Goal: Information Seeking & Learning: Learn about a topic

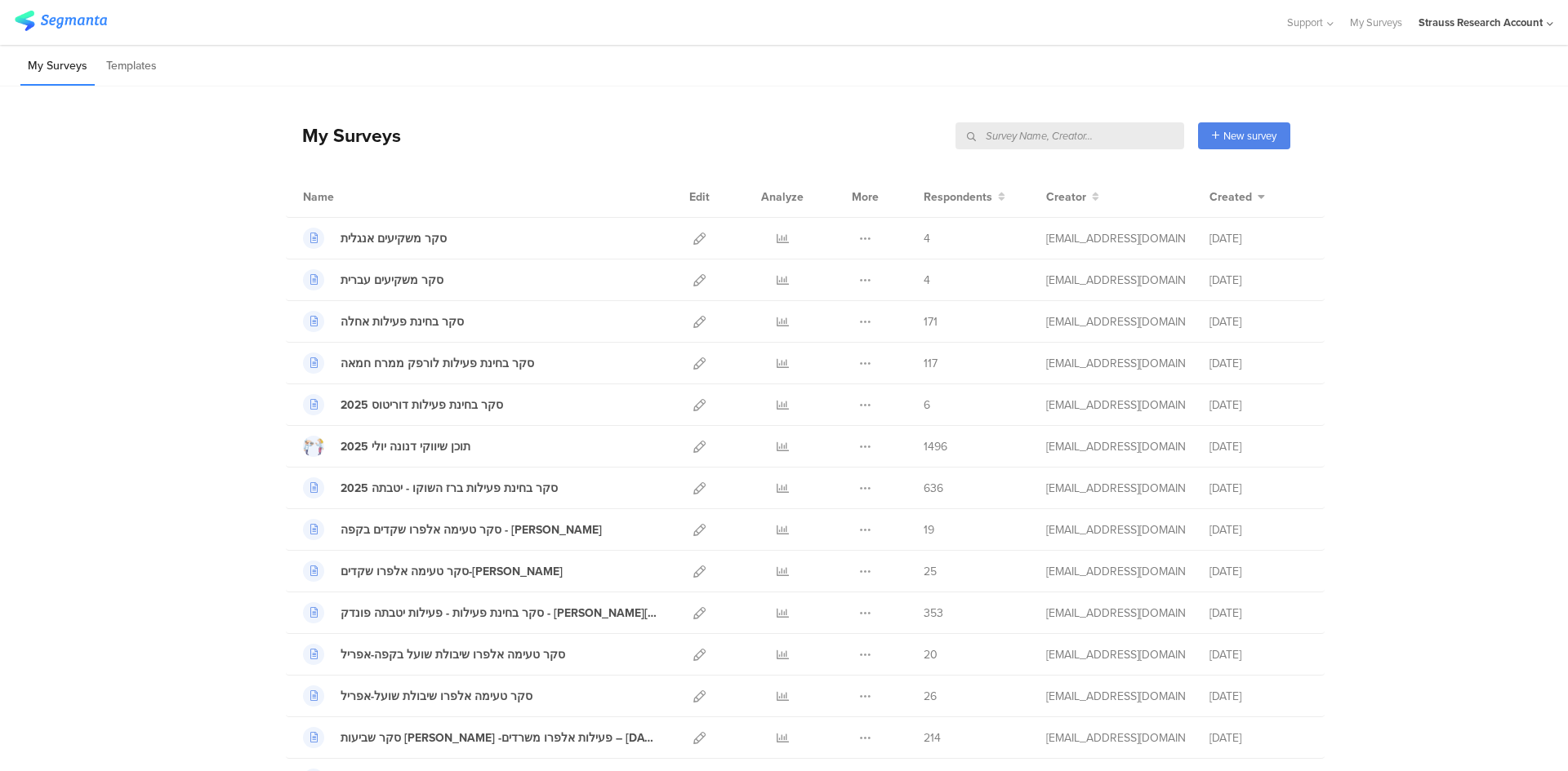
click at [1092, 141] on input "text" at bounding box center [1070, 136] width 228 height 27
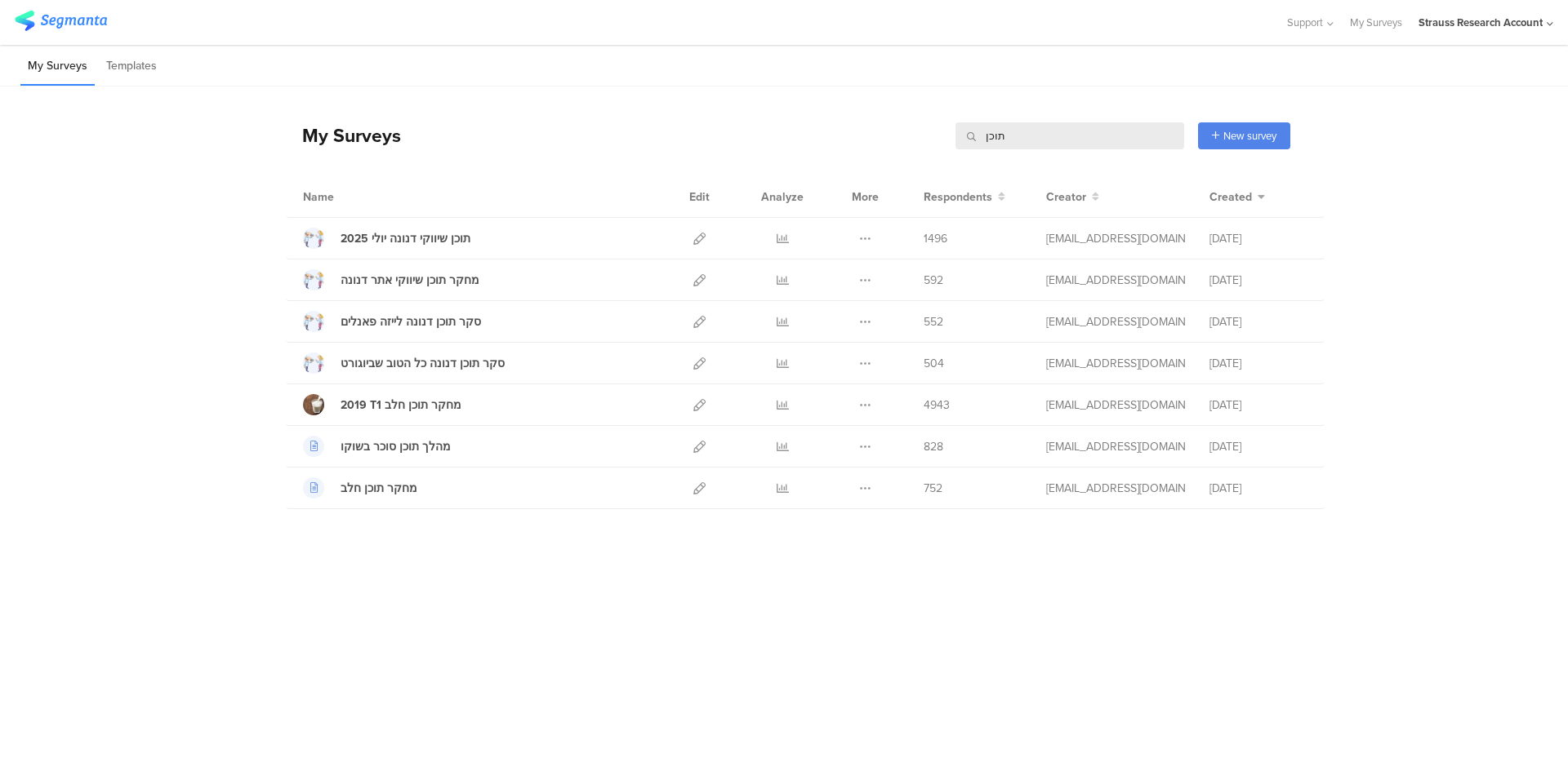
drag, startPoint x: 988, startPoint y: 141, endPoint x: 883, endPoint y: 149, distance: 105.3
click at [883, 149] on div "My Surveys תוכן תוכן New survey Start from scratch Choose from templates" at bounding box center [788, 136] width 1004 height 66
type input "שמנות"
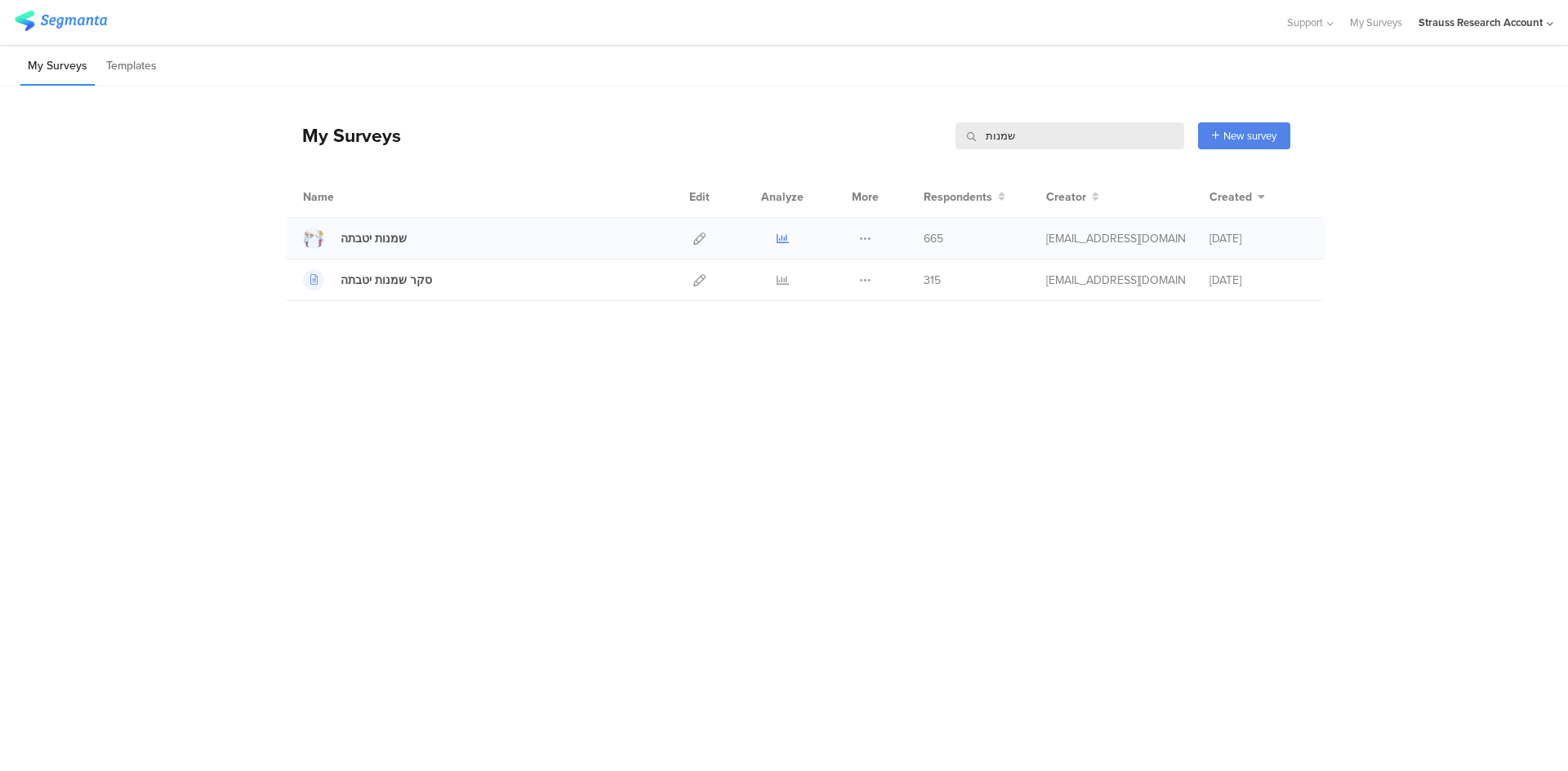
click at [783, 238] on icon at bounding box center [783, 239] width 12 height 12
drag, startPoint x: 966, startPoint y: 144, endPoint x: 838, endPoint y: 156, distance: 128.6
click at [838, 156] on div "My Surveys שמנות שמנות New survey Start from scratch Choose from templates" at bounding box center [788, 136] width 1004 height 66
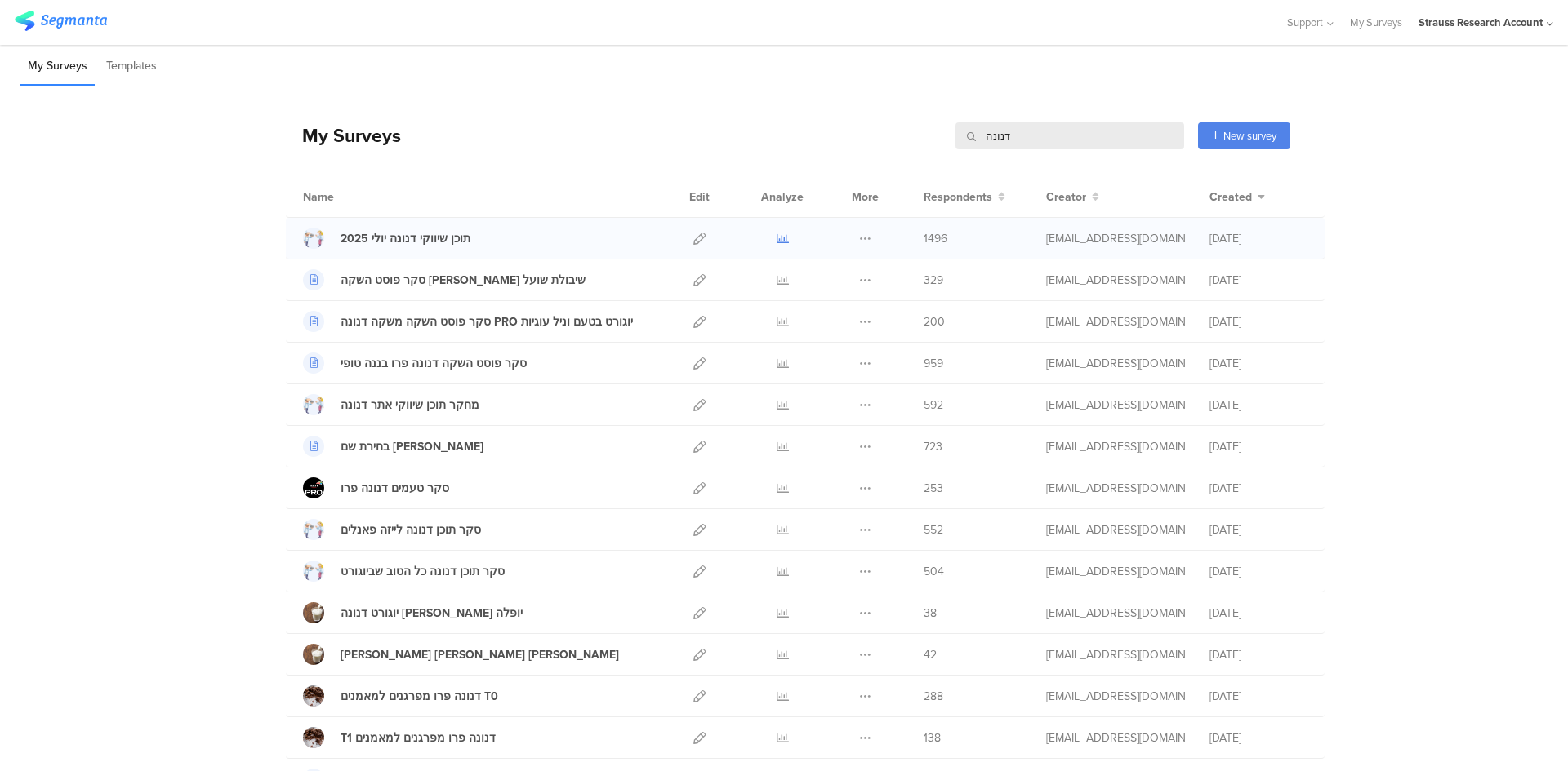
type input "דנונה"
click at [777, 242] on icon at bounding box center [783, 239] width 12 height 12
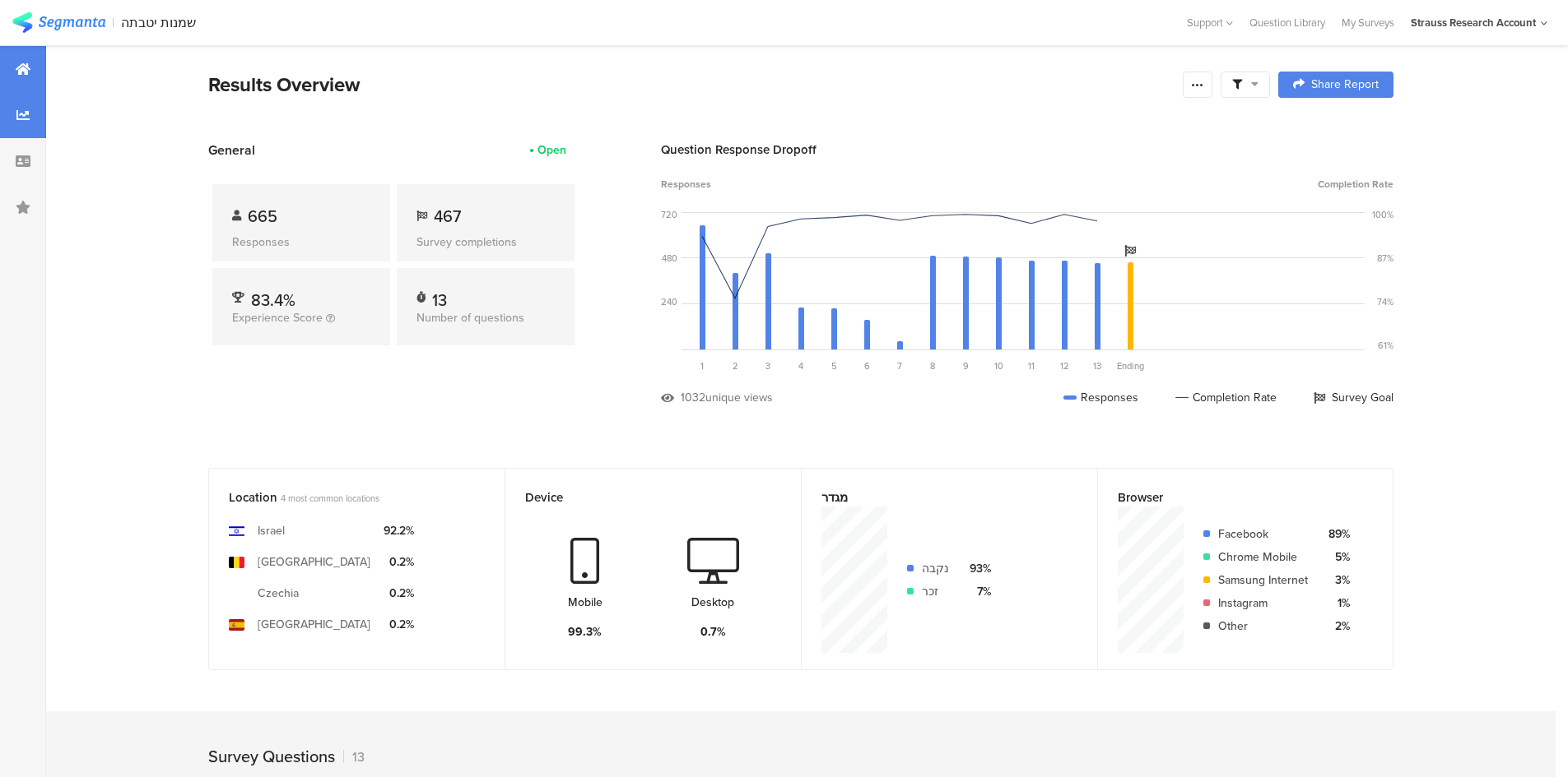
click at [30, 105] on div at bounding box center [23, 115] width 46 height 46
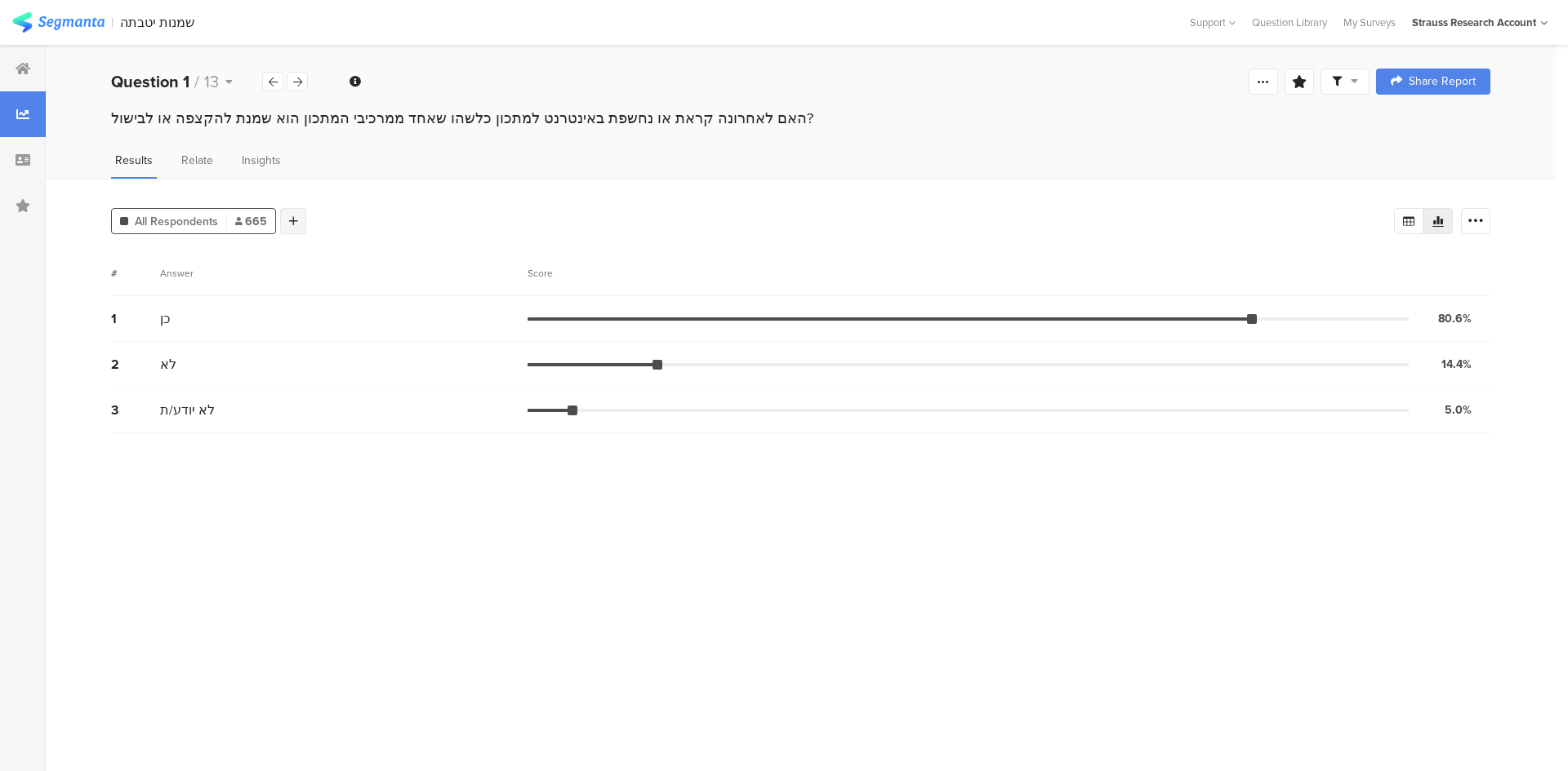
click at [289, 223] on icon at bounding box center [293, 220] width 9 height 11
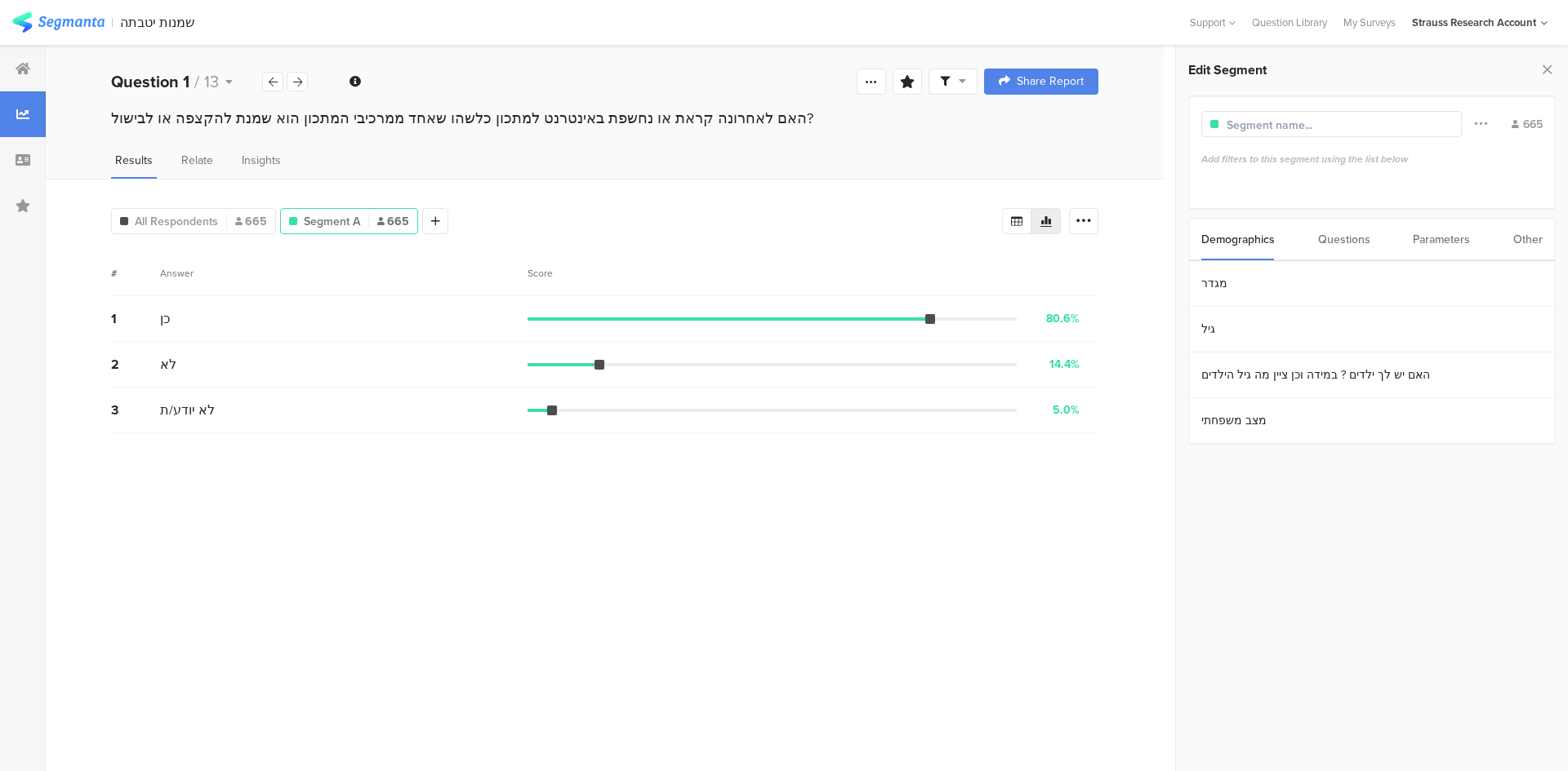
click at [1456, 237] on div "Parameters" at bounding box center [1442, 239] width 57 height 41
click at [1211, 284] on section "s" at bounding box center [1372, 284] width 366 height 46
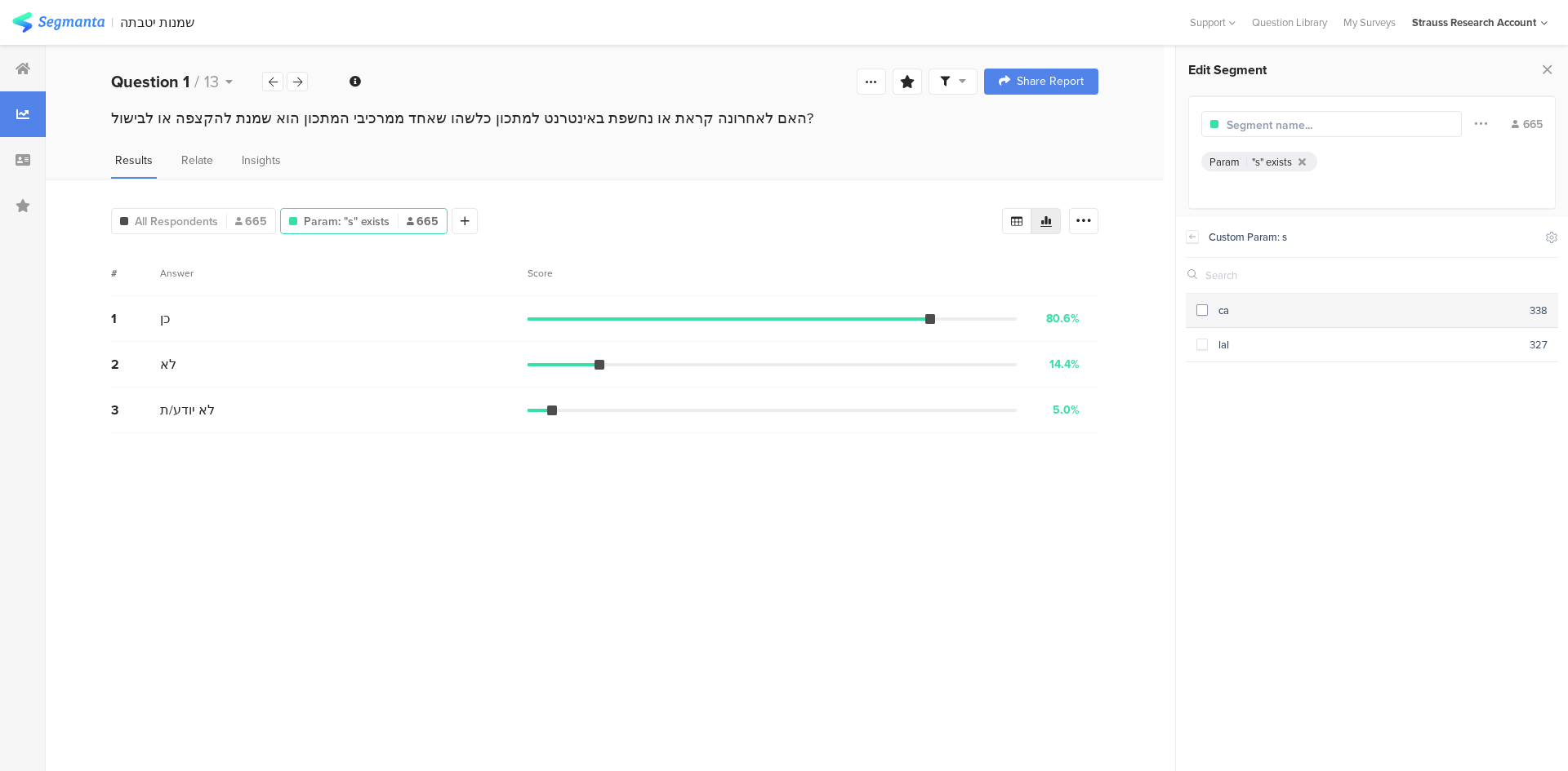
click at [1206, 309] on span at bounding box center [1201, 309] width 11 height 11
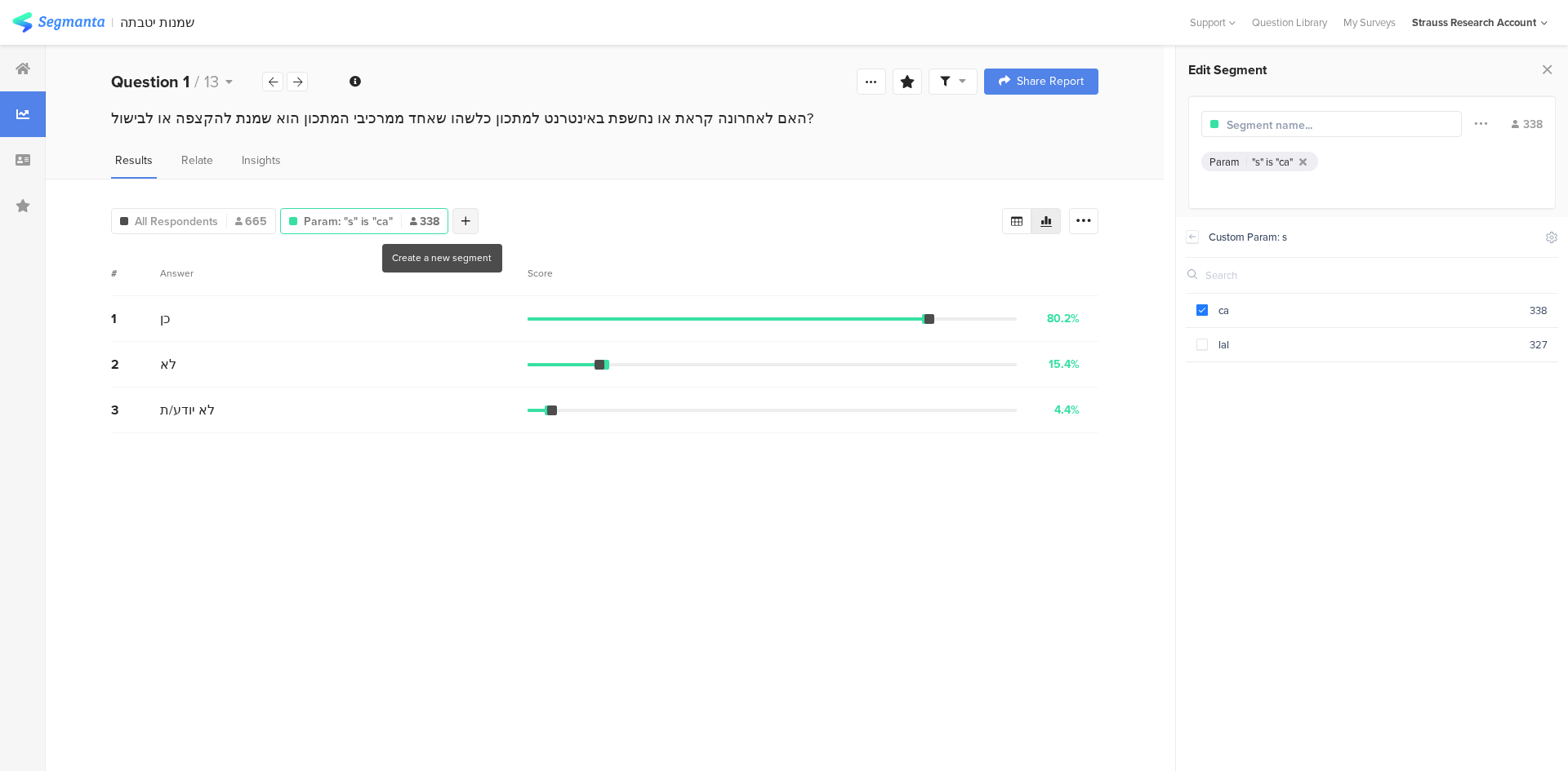
click at [452, 224] on div at bounding box center [465, 221] width 26 height 26
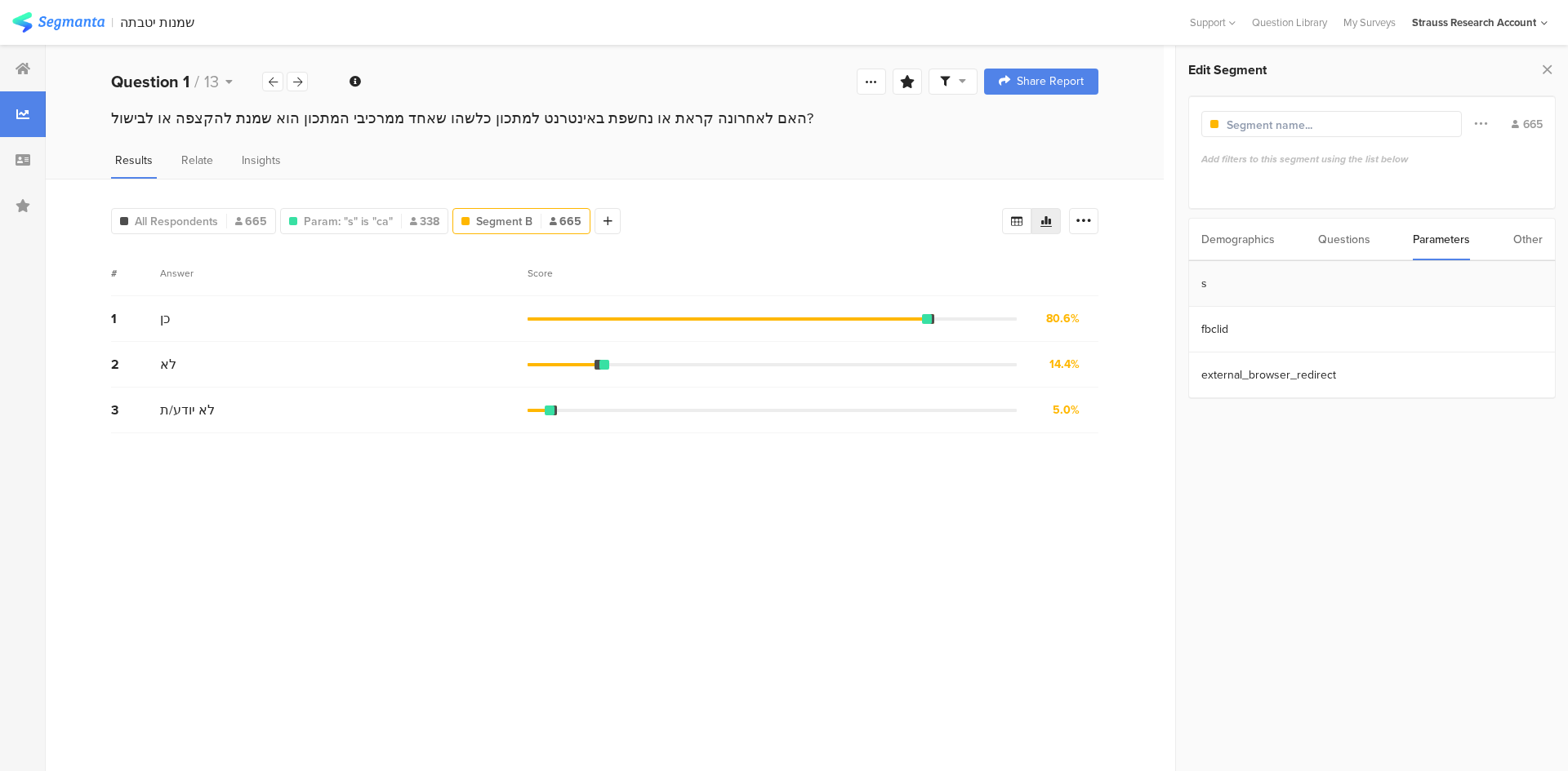
click at [1210, 290] on section "s" at bounding box center [1372, 284] width 366 height 46
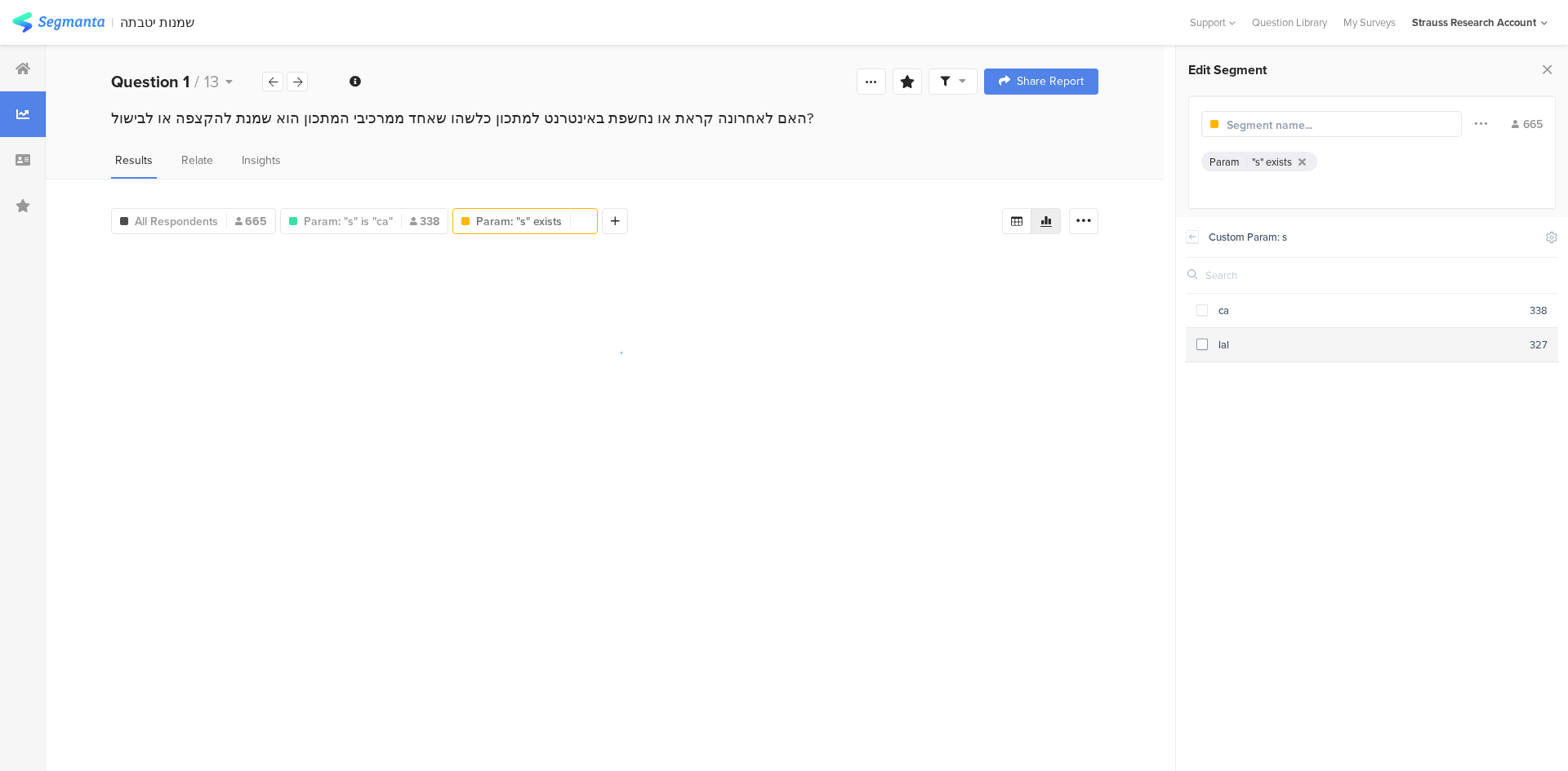
click at [1201, 344] on span at bounding box center [1201, 344] width 11 height 11
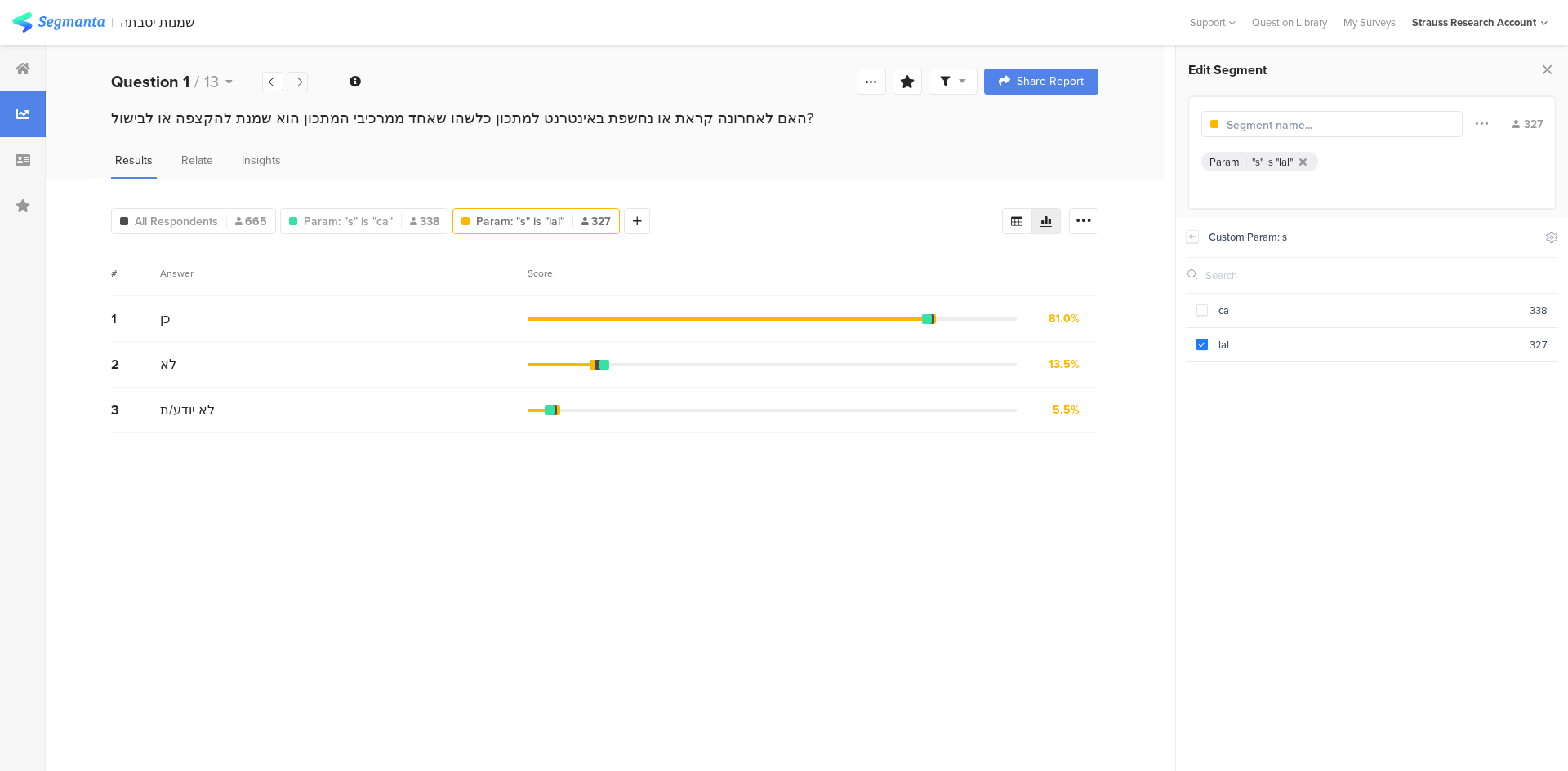
click at [299, 85] on icon at bounding box center [298, 82] width 9 height 10
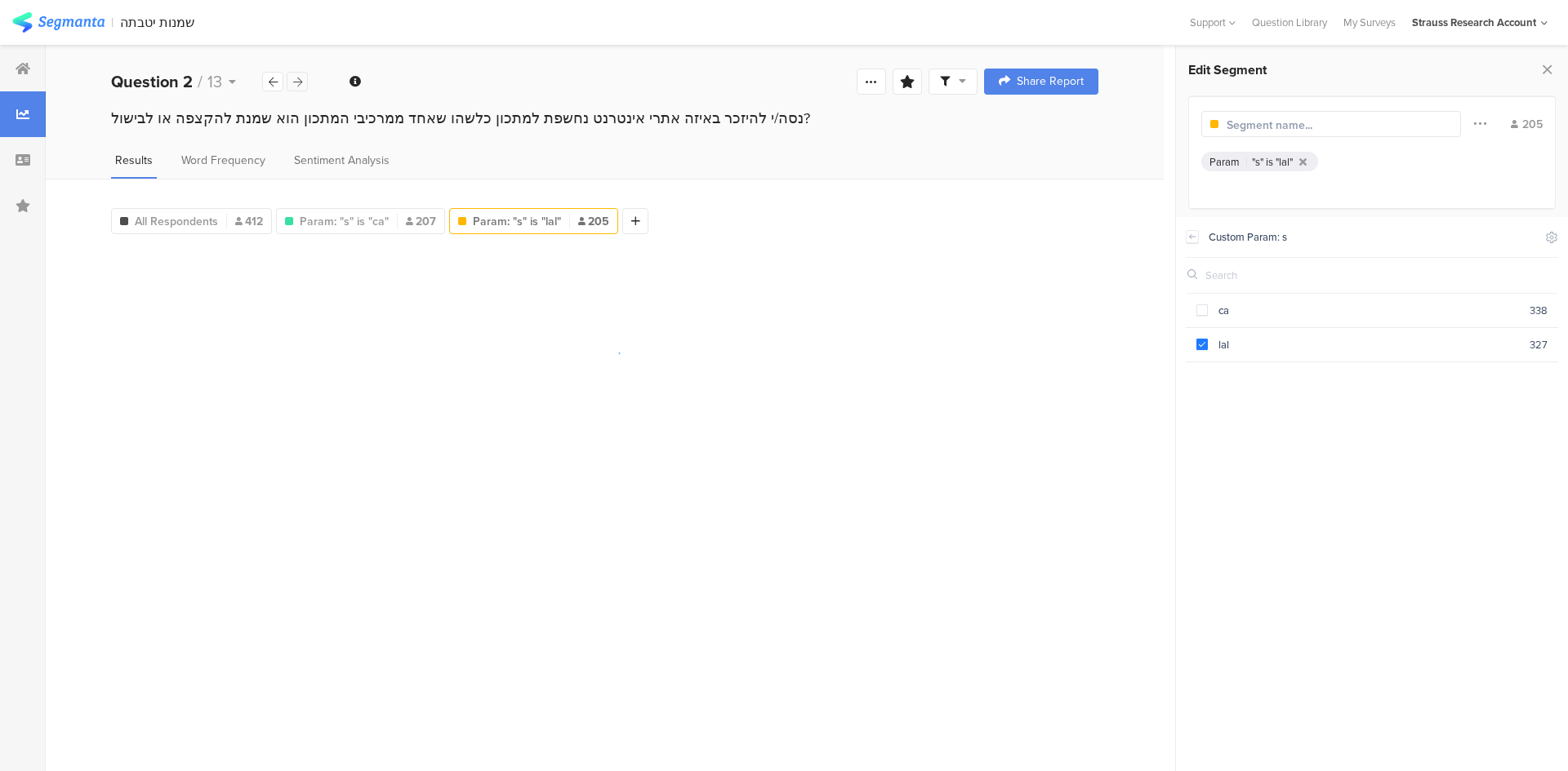
click at [298, 84] on icon at bounding box center [298, 82] width 9 height 10
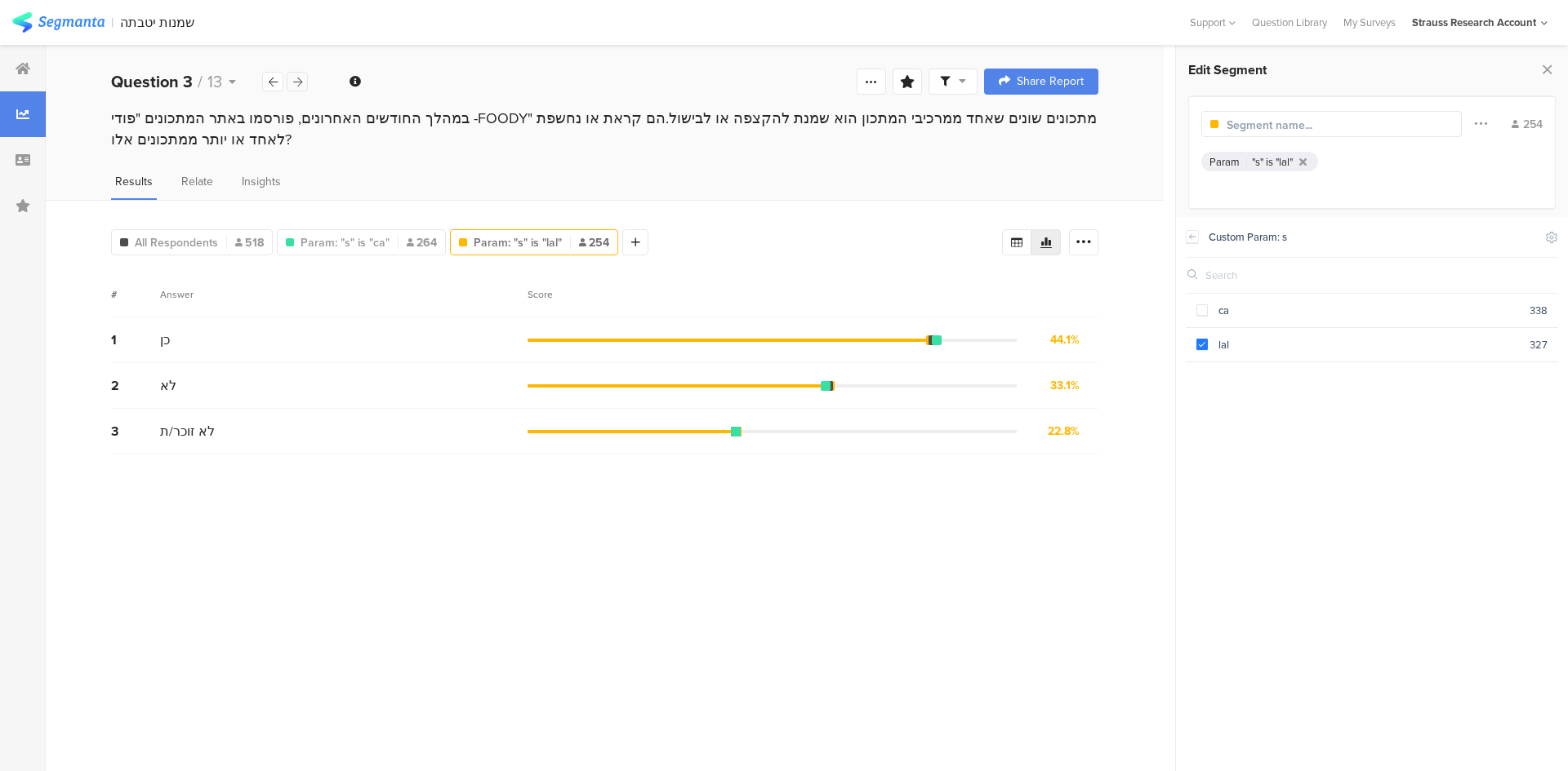
click at [298, 84] on icon at bounding box center [298, 82] width 9 height 10
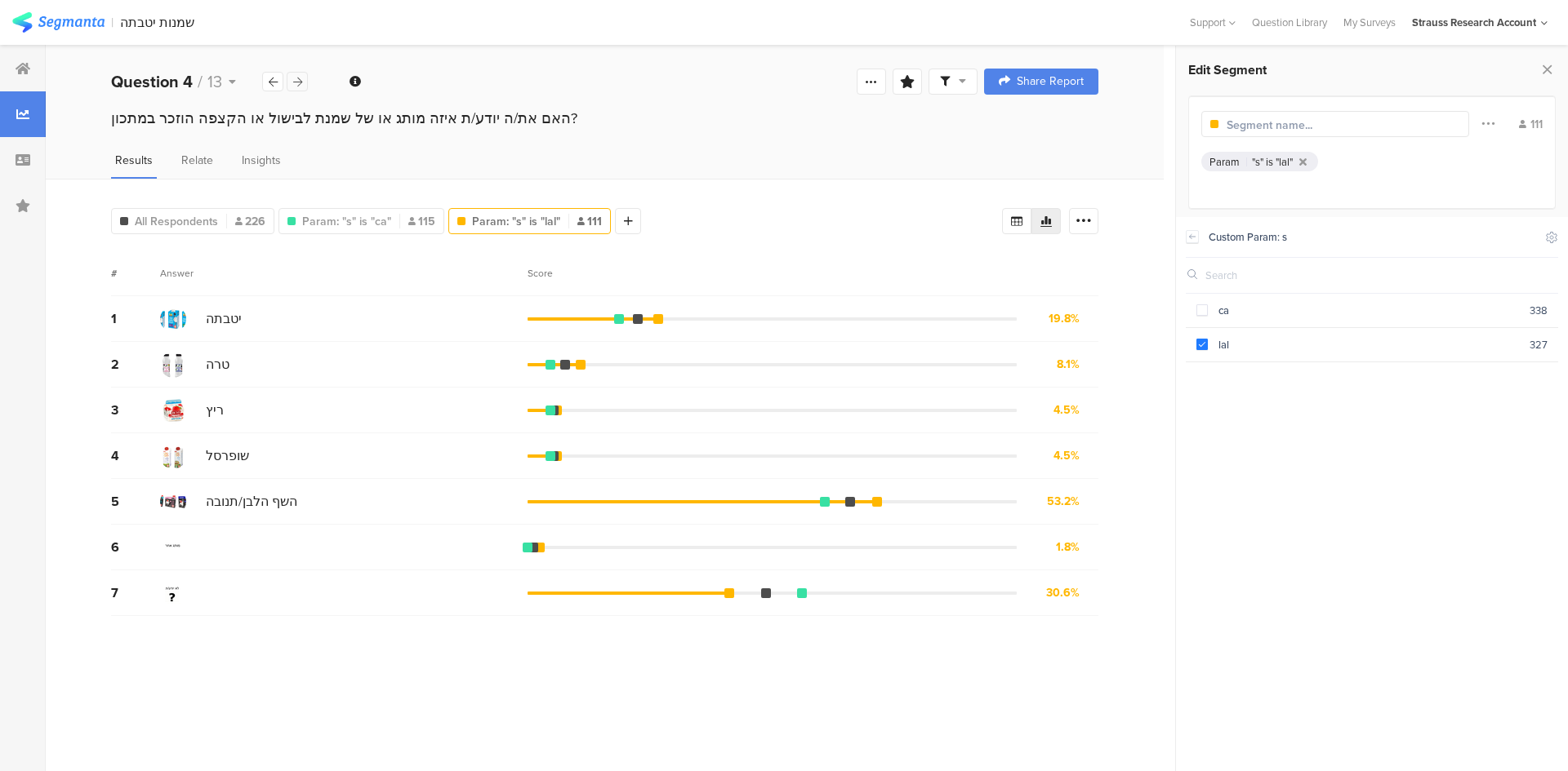
click at [298, 84] on icon at bounding box center [298, 82] width 9 height 10
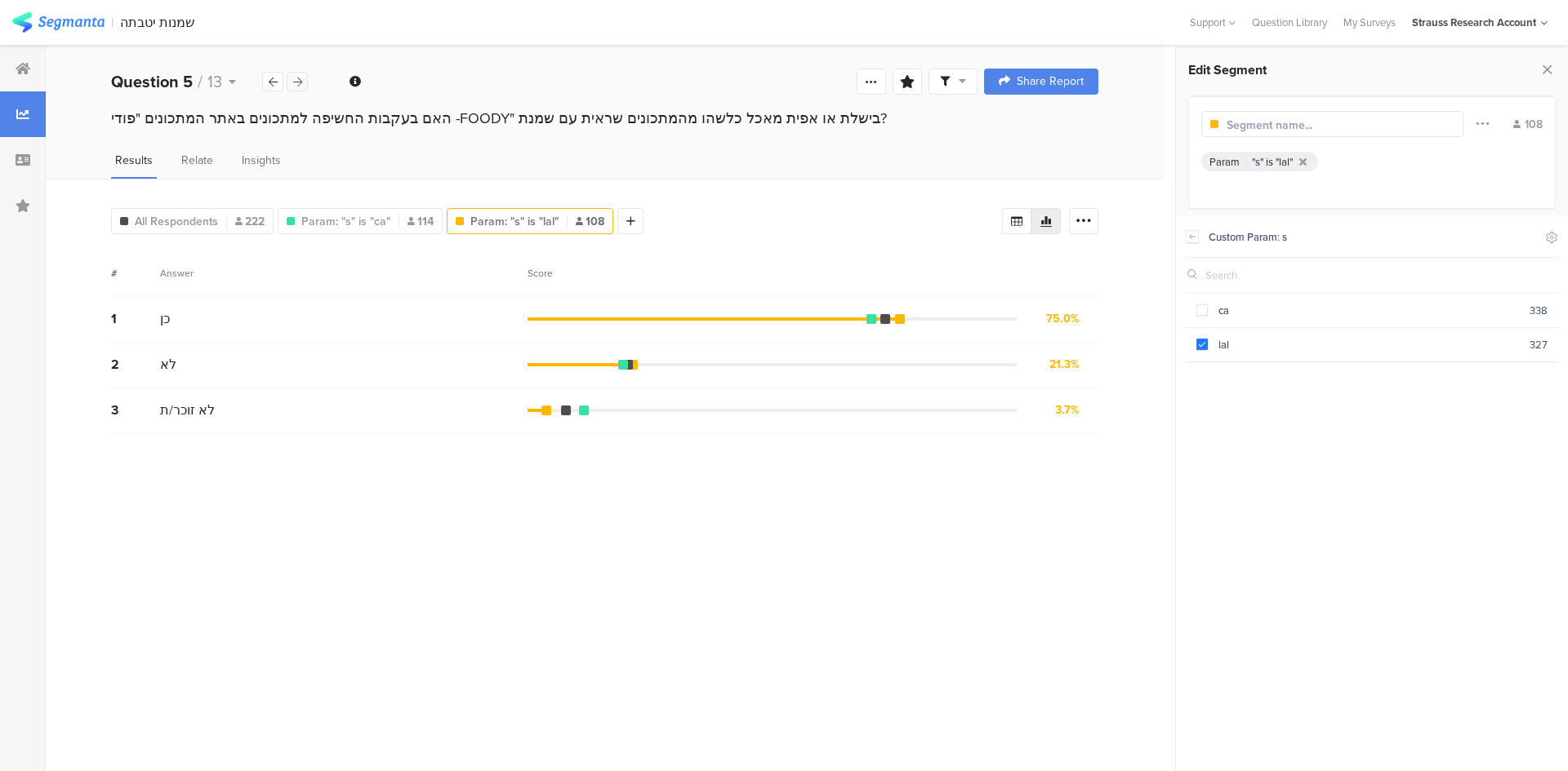
click at [298, 84] on icon at bounding box center [298, 82] width 9 height 10
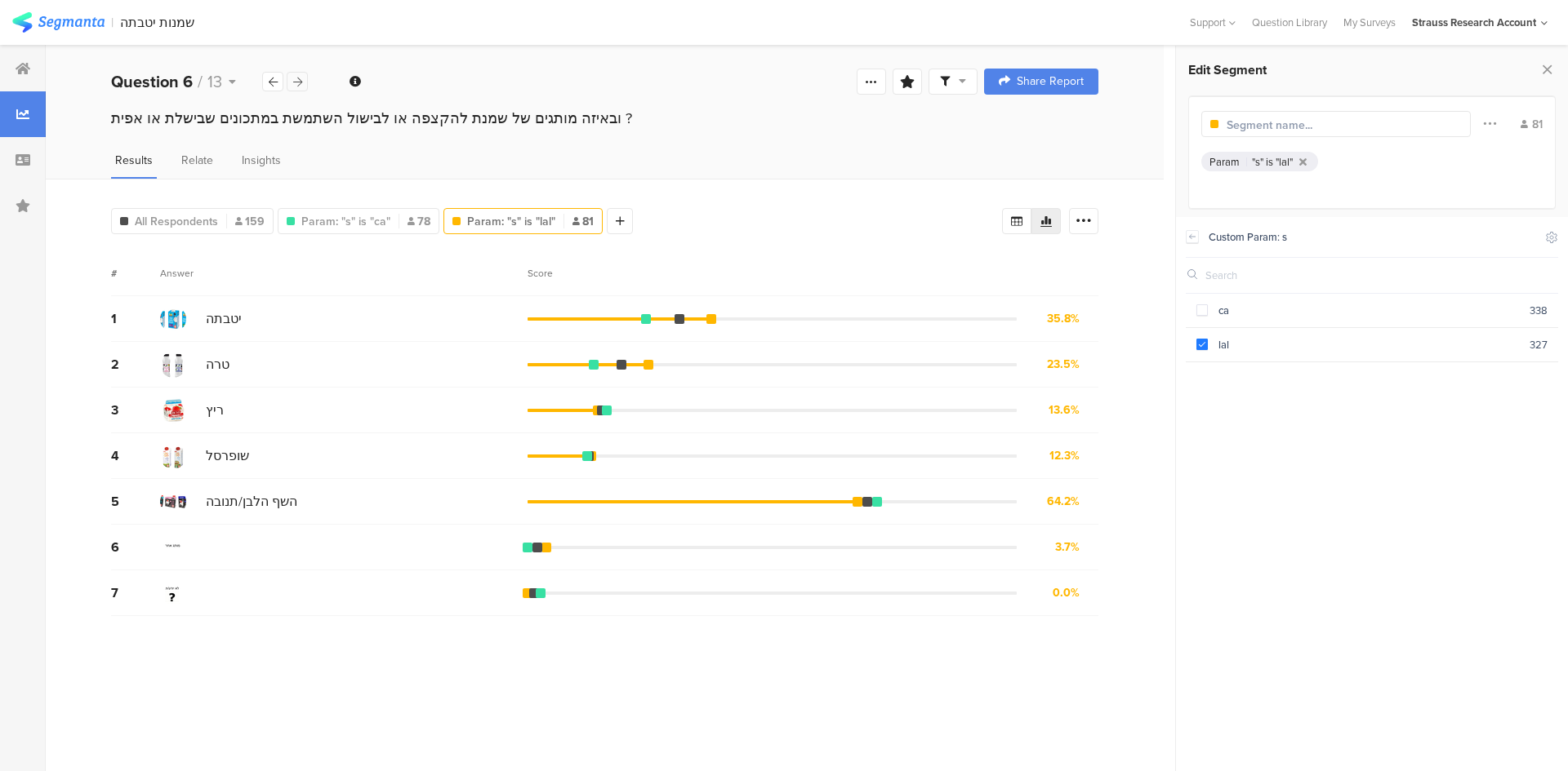
click at [298, 84] on icon at bounding box center [298, 82] width 9 height 10
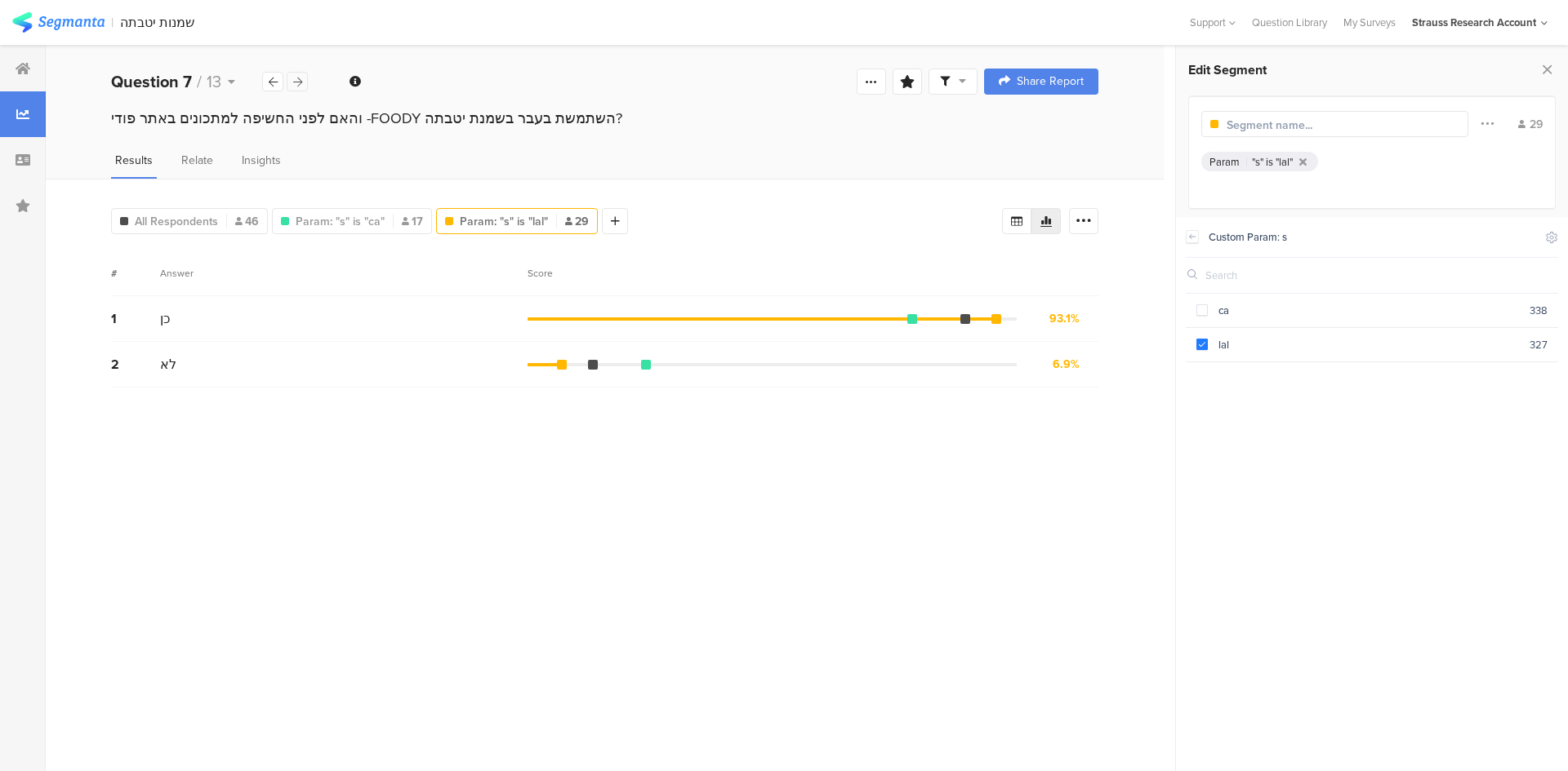
click at [298, 84] on icon at bounding box center [298, 82] width 9 height 10
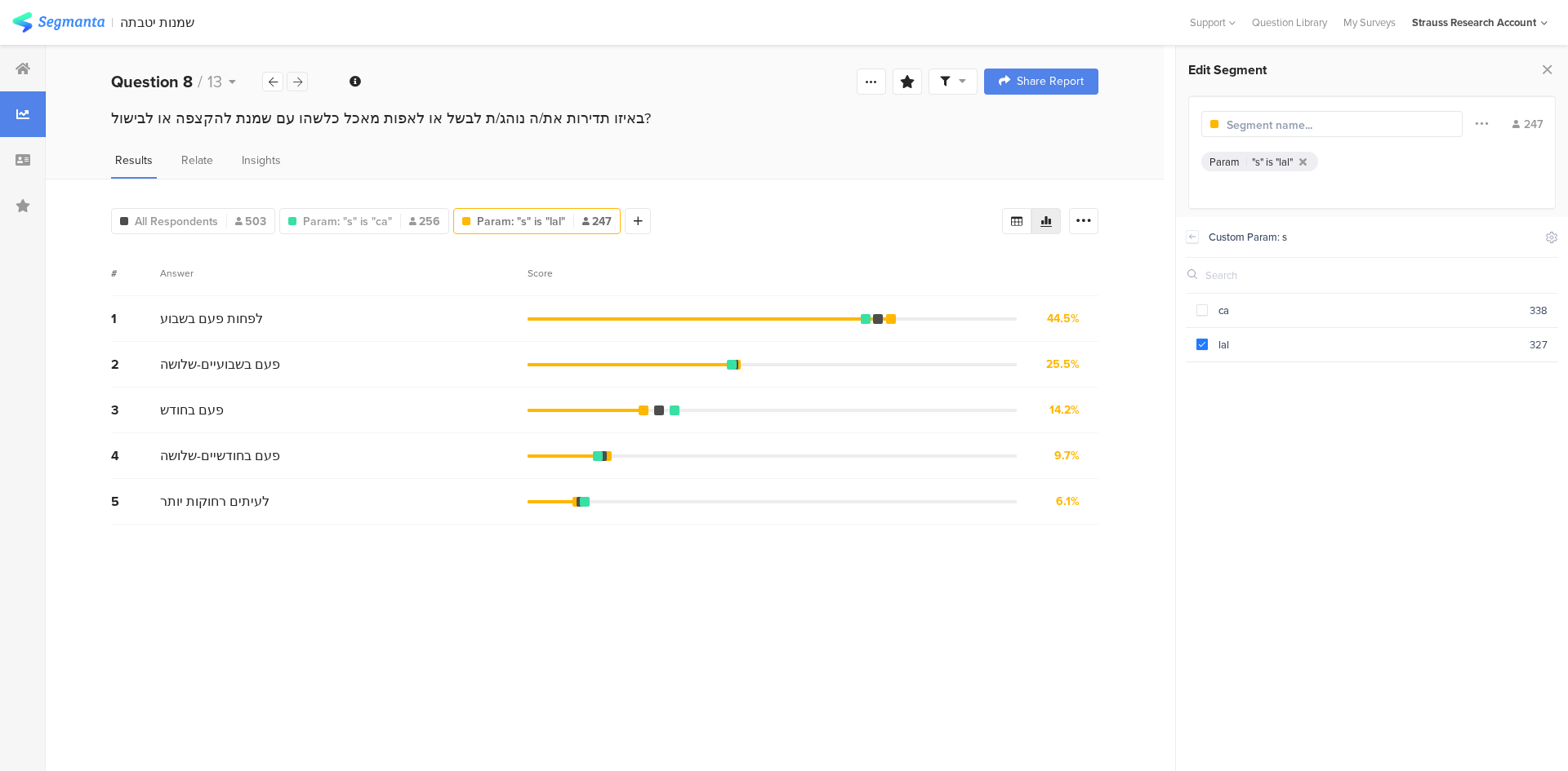
click at [298, 84] on icon at bounding box center [298, 82] width 9 height 10
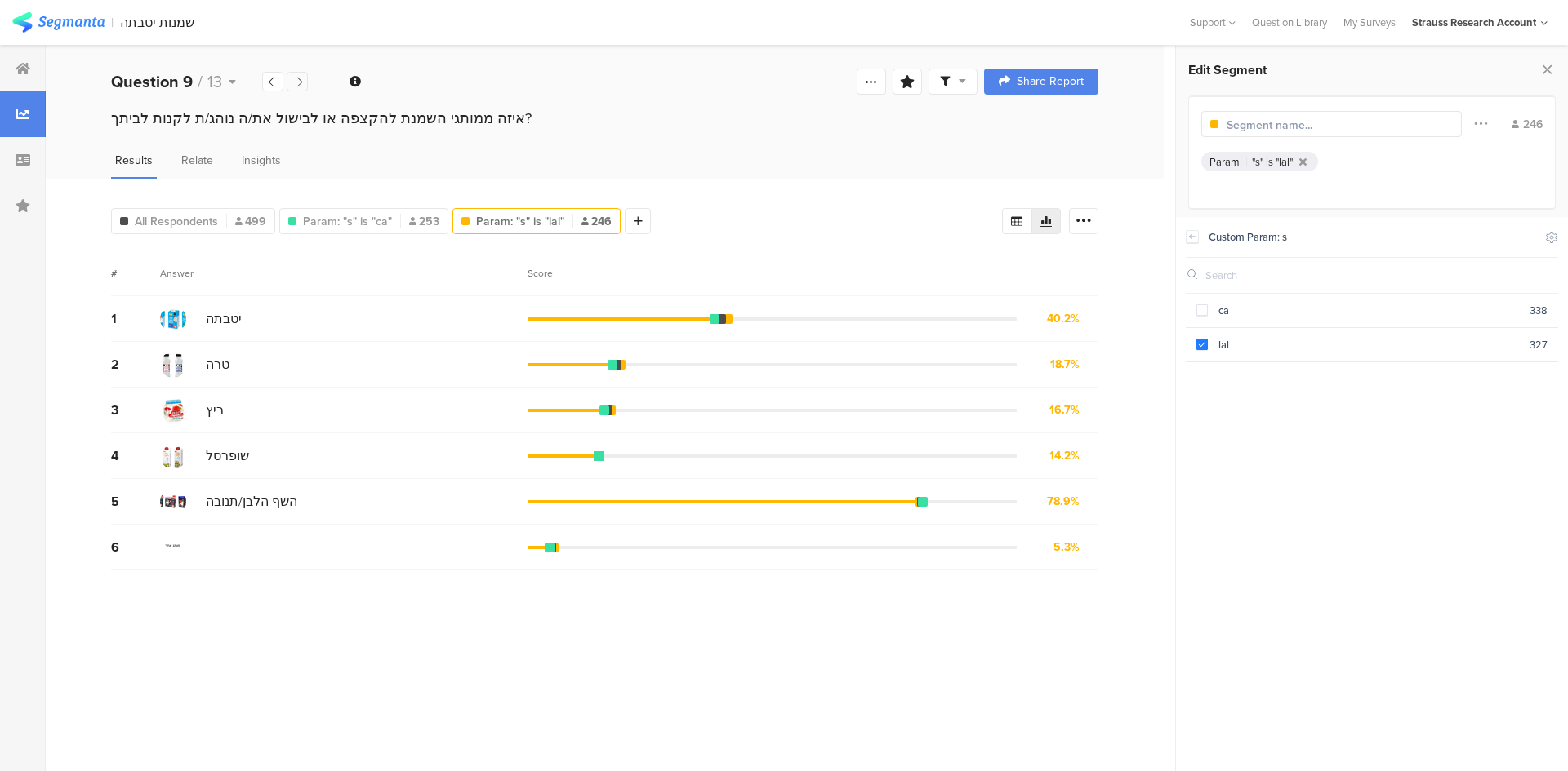
click at [298, 84] on icon at bounding box center [298, 82] width 9 height 10
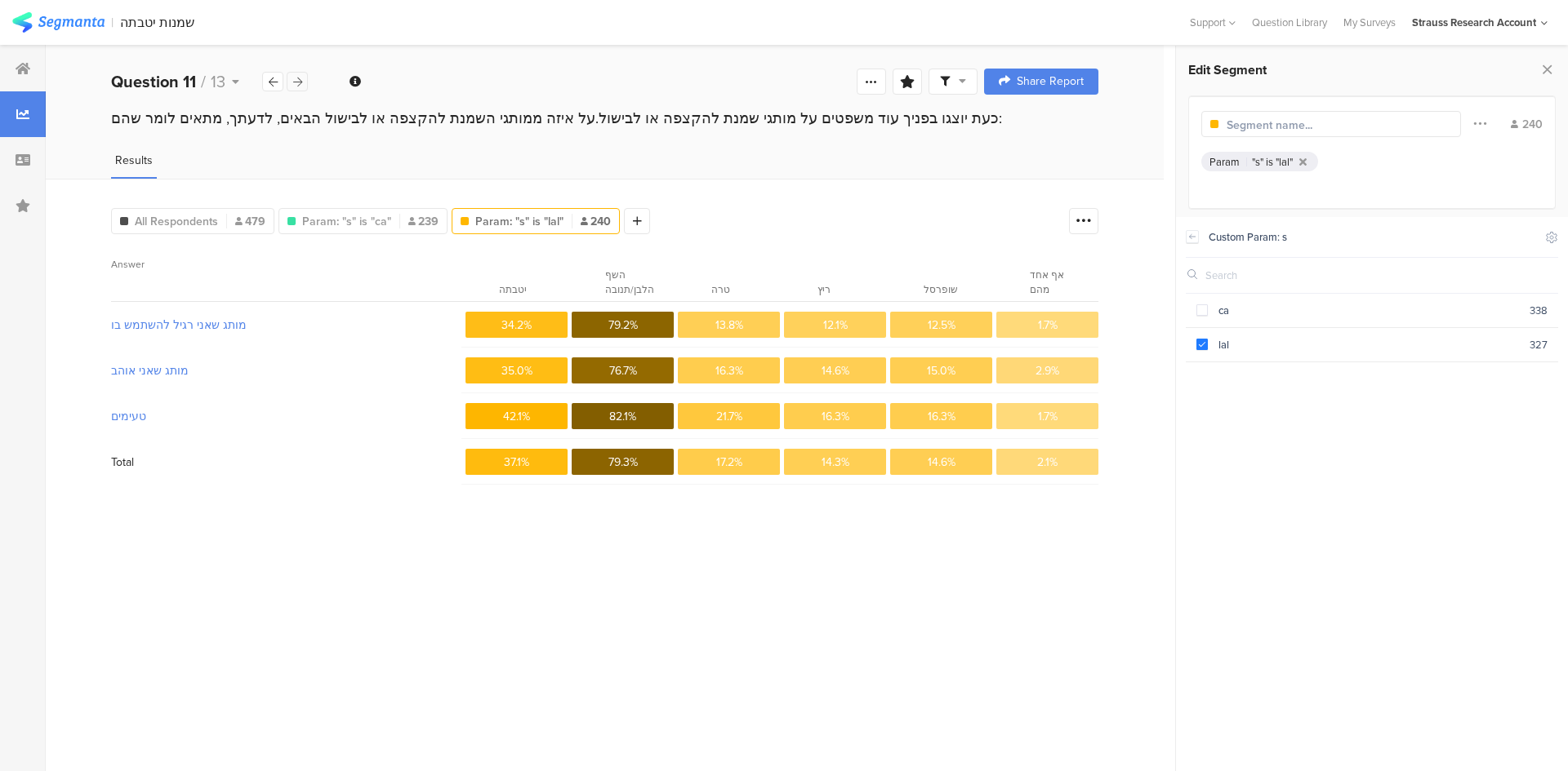
click at [298, 84] on icon at bounding box center [298, 82] width 9 height 10
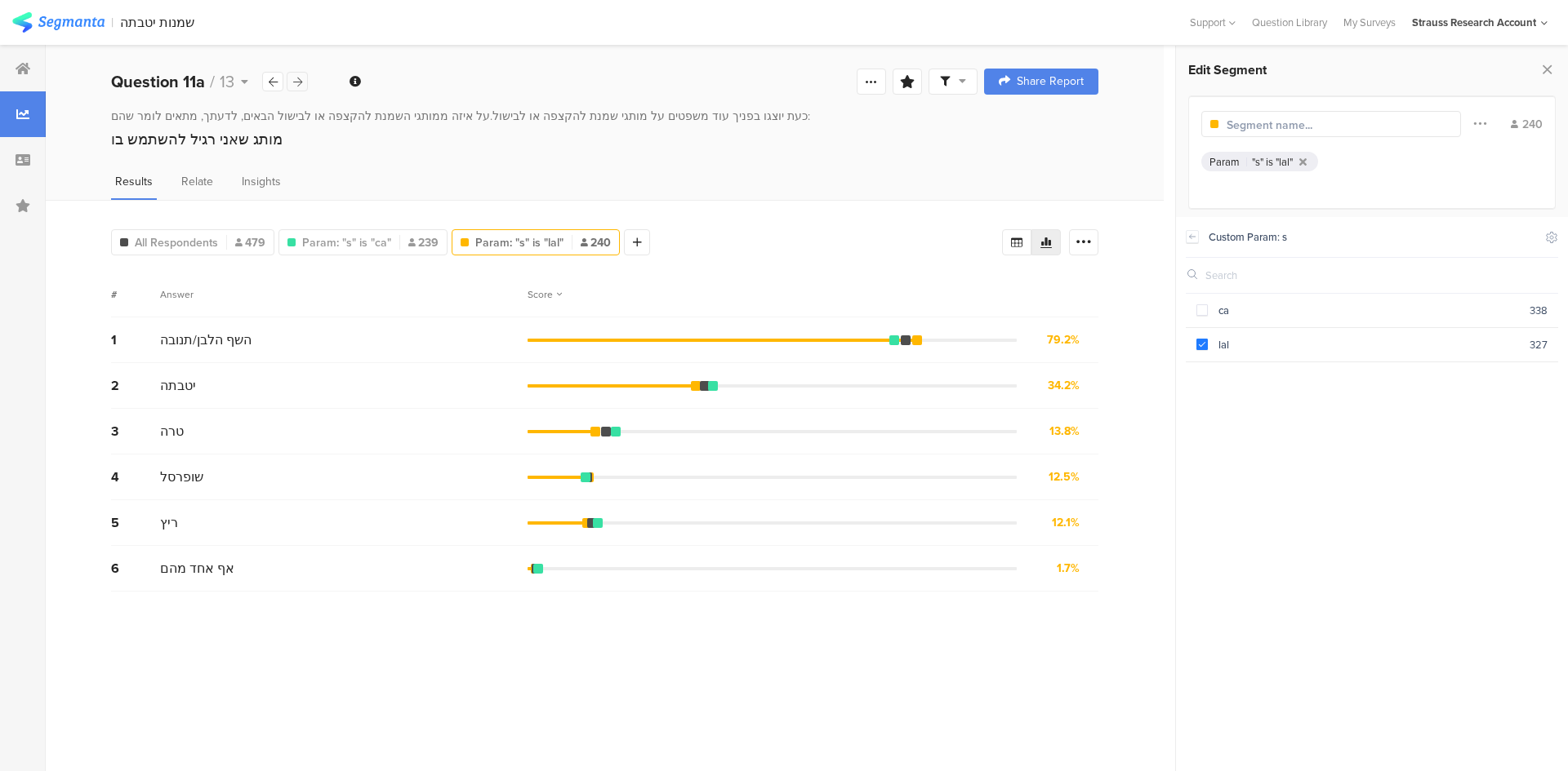
click at [293, 77] on icon at bounding box center [298, 82] width 9 height 10
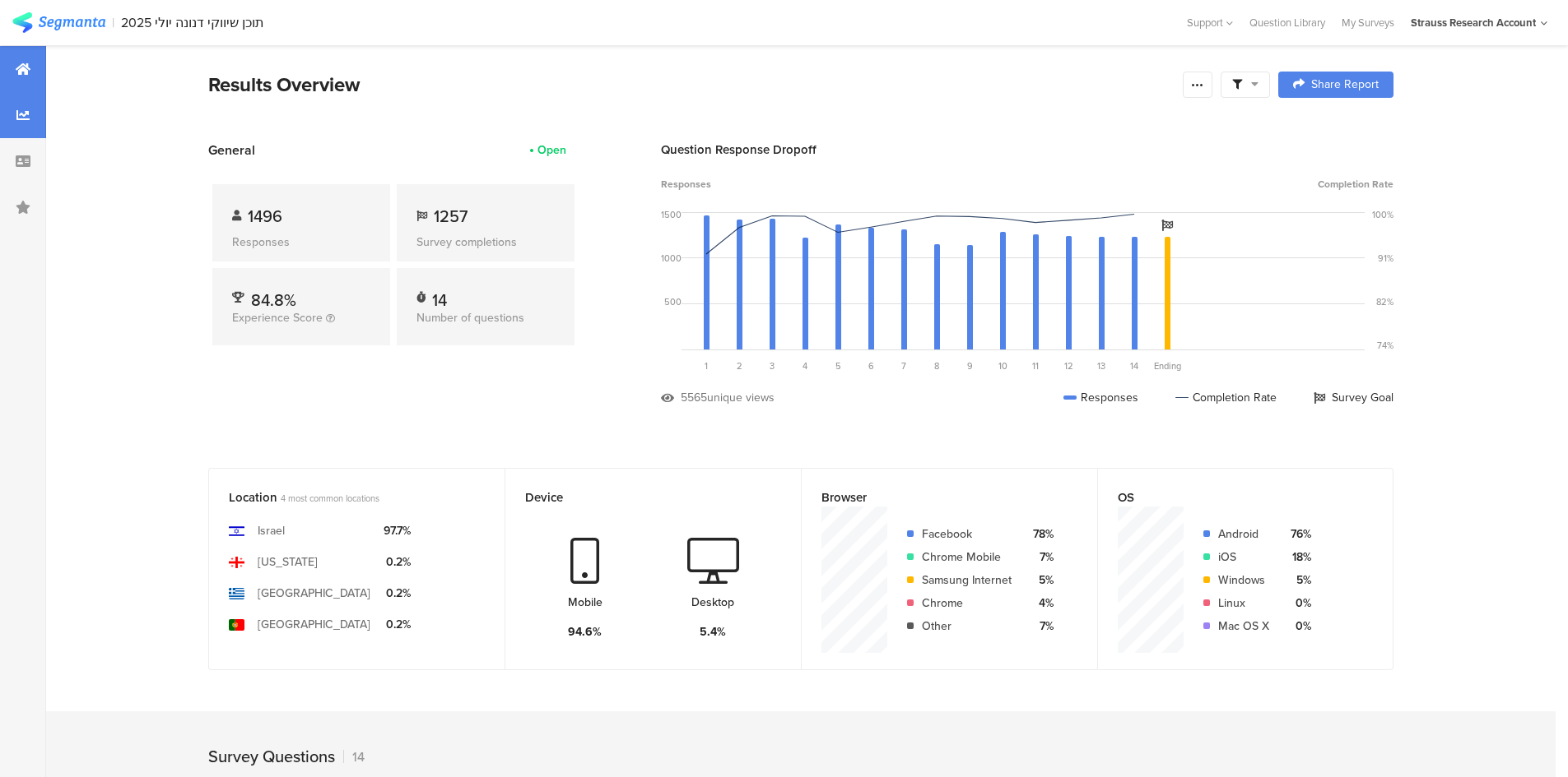
click at [24, 111] on icon at bounding box center [23, 115] width 13 height 13
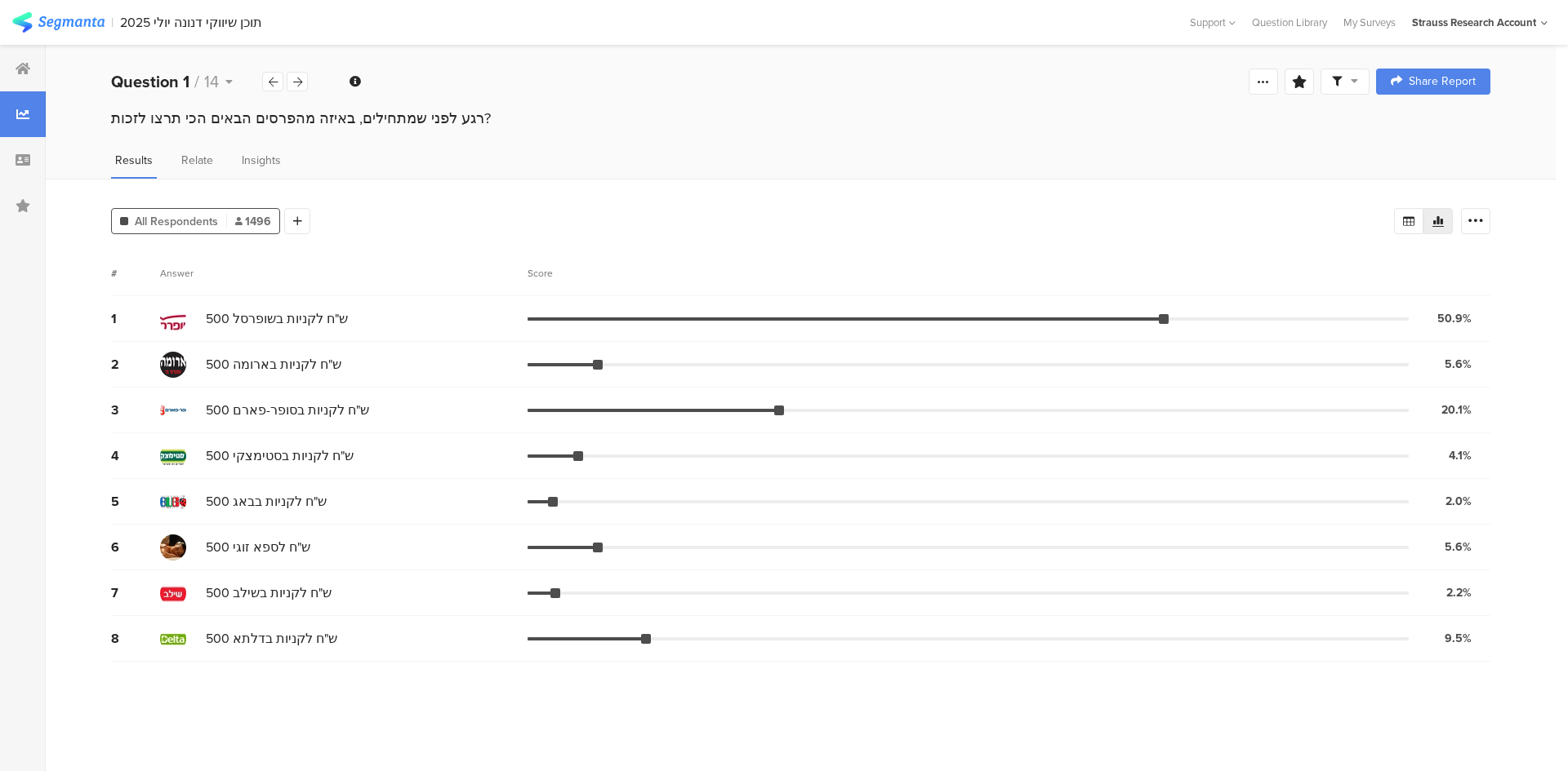
drag, startPoint x: 301, startPoint y: 222, endPoint x: 508, endPoint y: 238, distance: 207.6
click at [301, 221] on div at bounding box center [298, 221] width 26 height 26
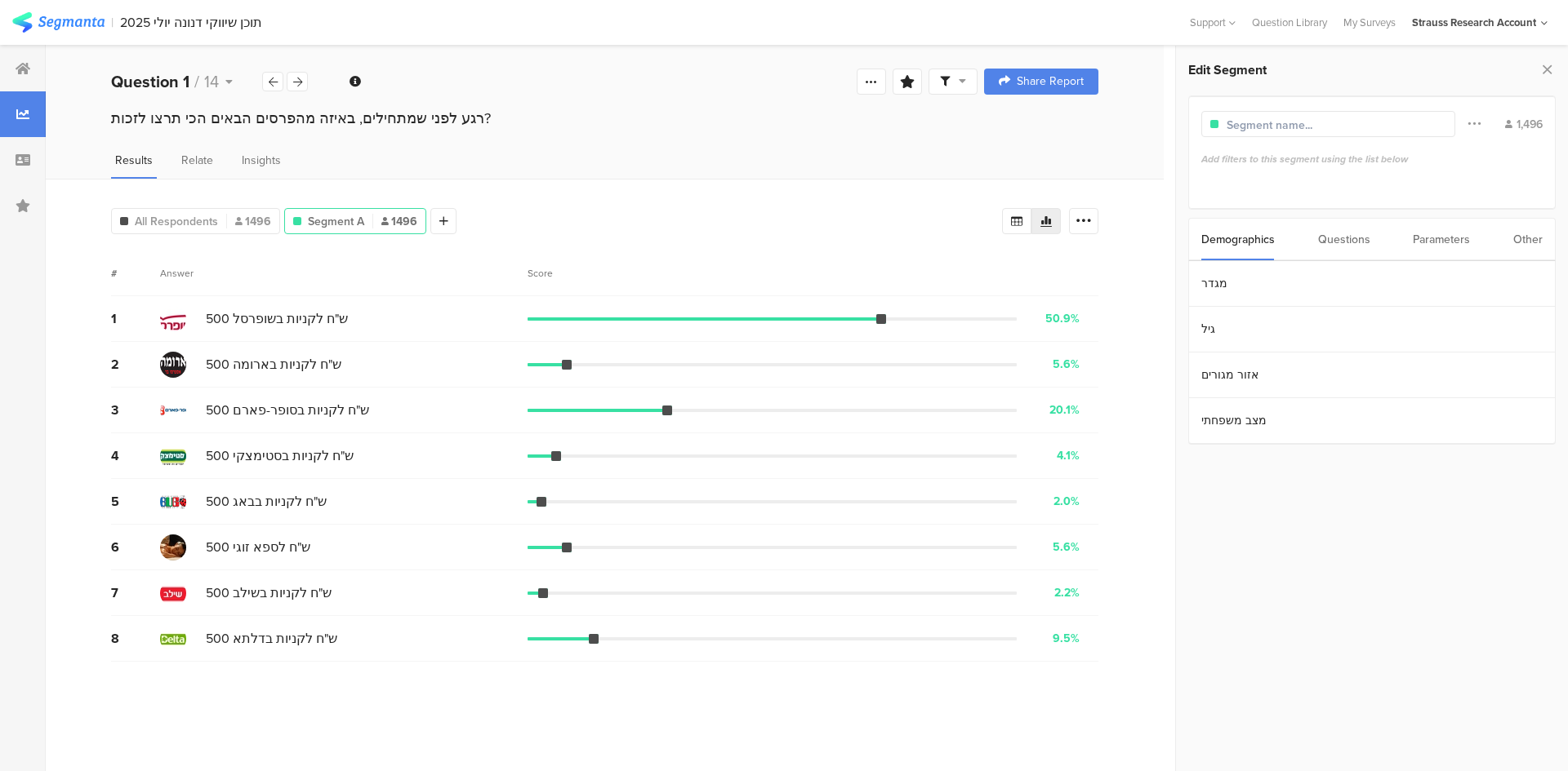
click at [1443, 236] on div "Parameters" at bounding box center [1442, 239] width 57 height 41
click at [1243, 292] on section "g" at bounding box center [1372, 284] width 366 height 46
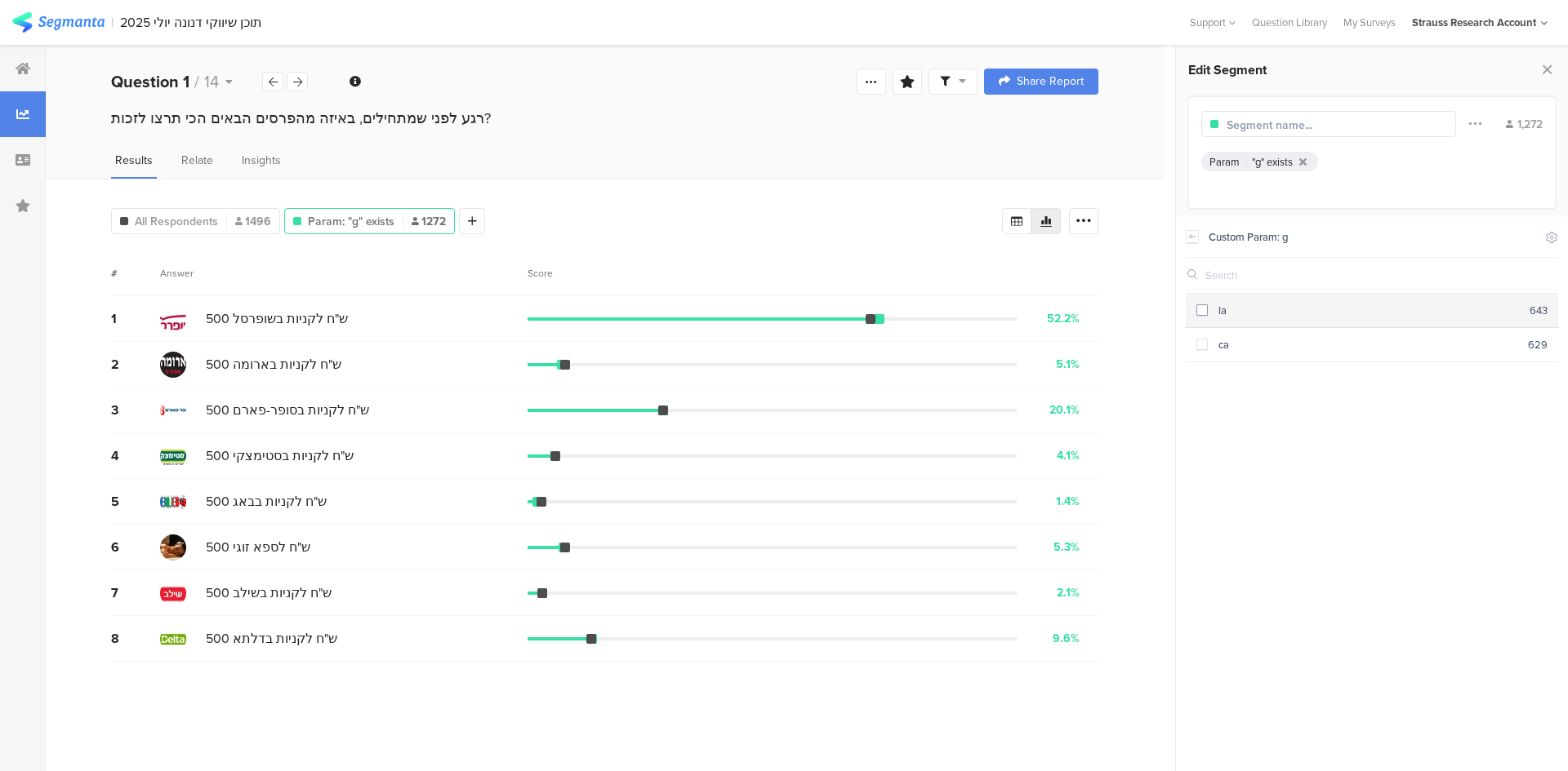
click at [1201, 309] on span at bounding box center [1201, 309] width 11 height 11
click at [1206, 344] on span at bounding box center [1201, 344] width 11 height 11
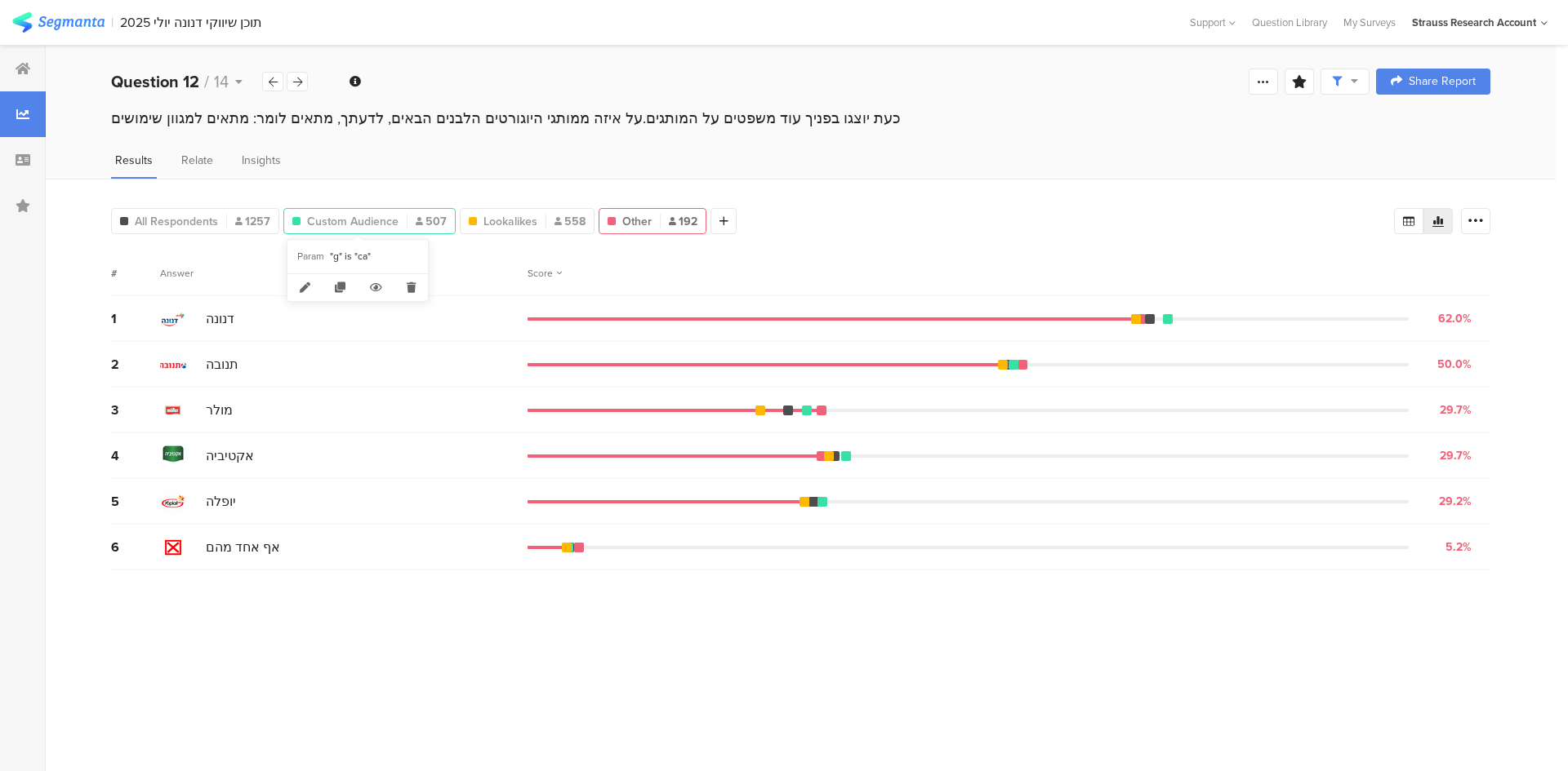
click at [360, 216] on span "Custom Audience" at bounding box center [353, 221] width 92 height 17
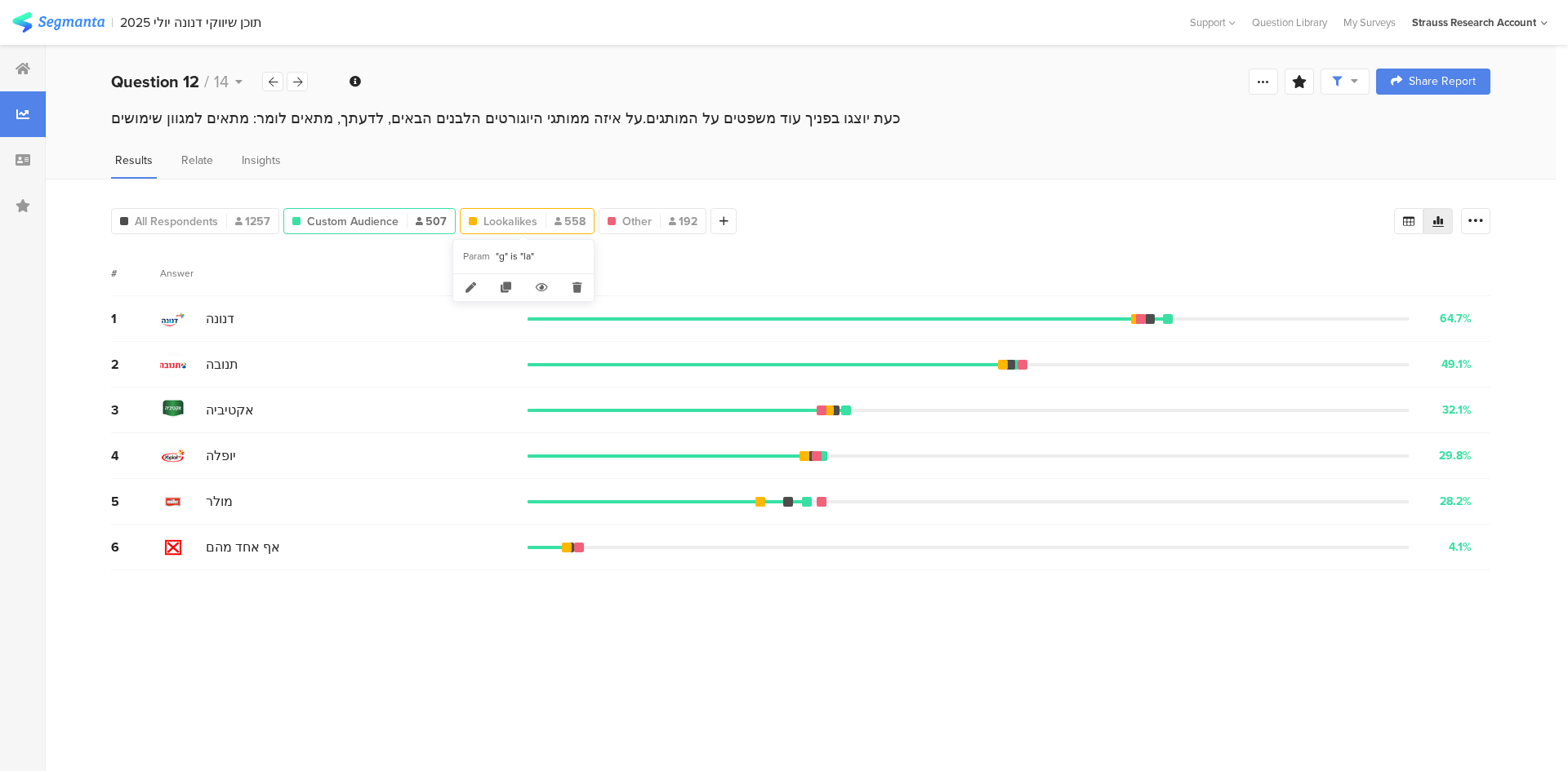
click at [529, 223] on span "Lookalikes" at bounding box center [510, 221] width 54 height 17
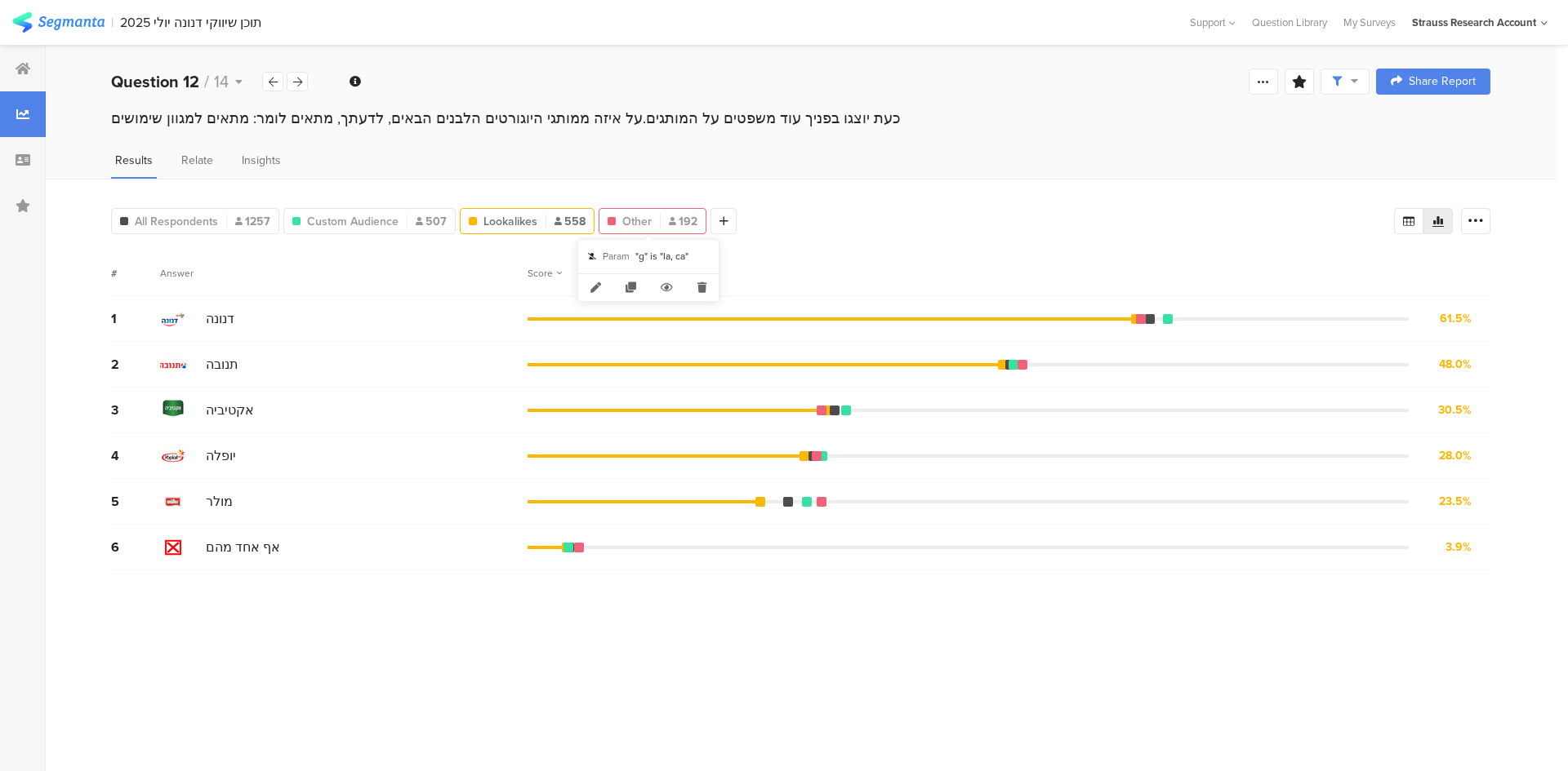
click at [638, 223] on span "Other" at bounding box center [637, 221] width 29 height 17
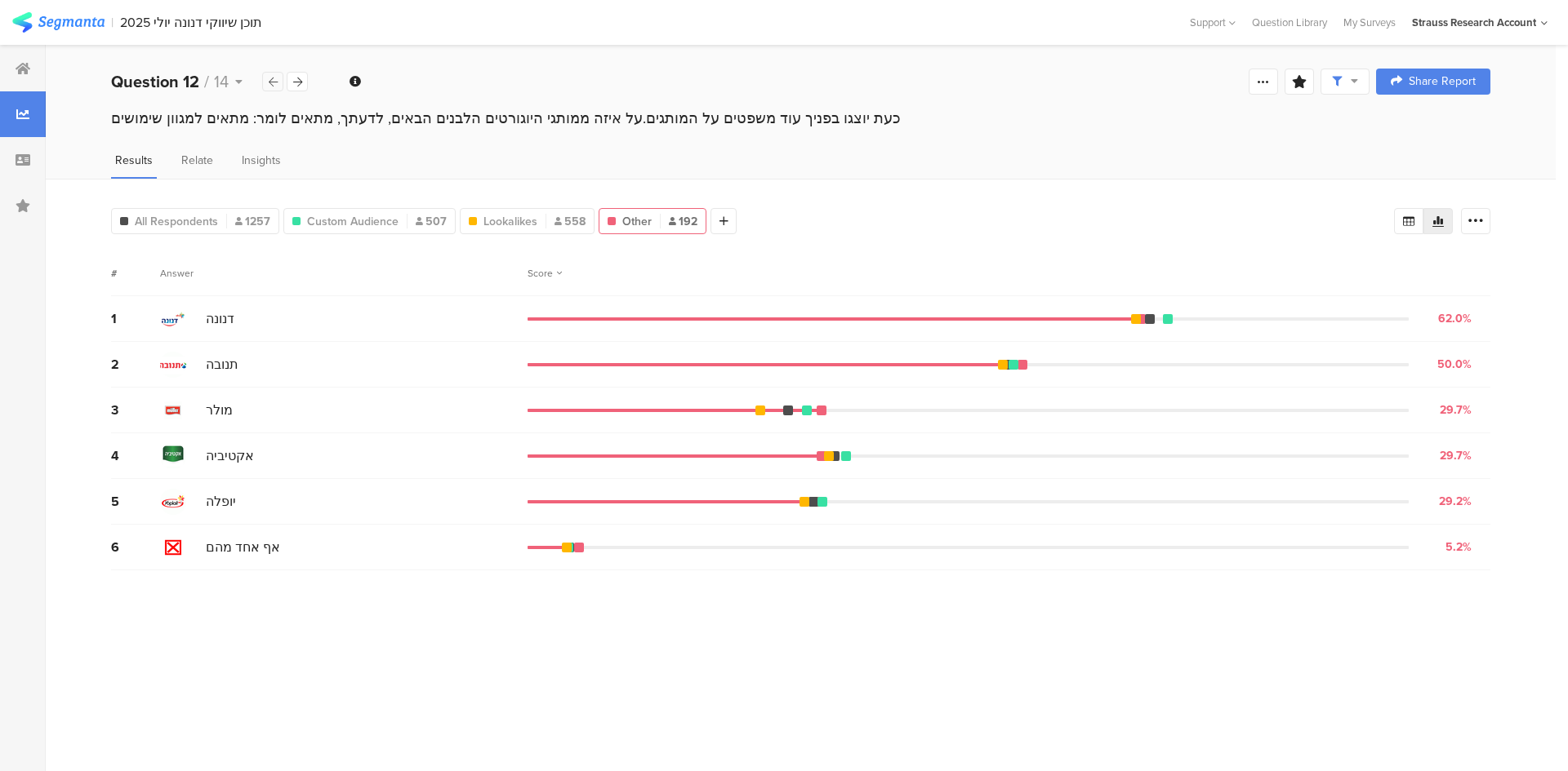
click at [269, 78] on icon at bounding box center [273, 82] width 9 height 10
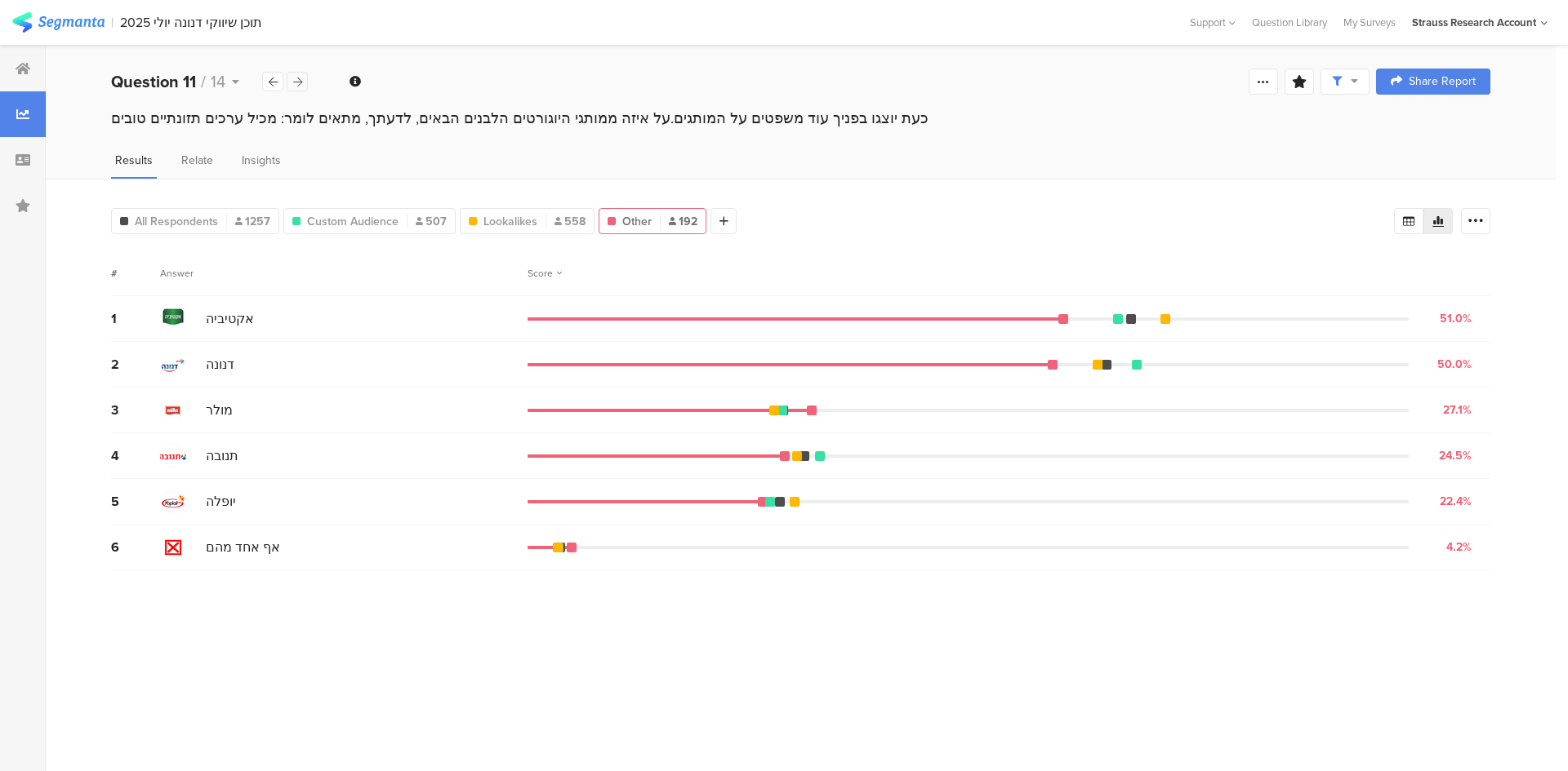
click at [302, 83] on div at bounding box center [297, 81] width 22 height 20
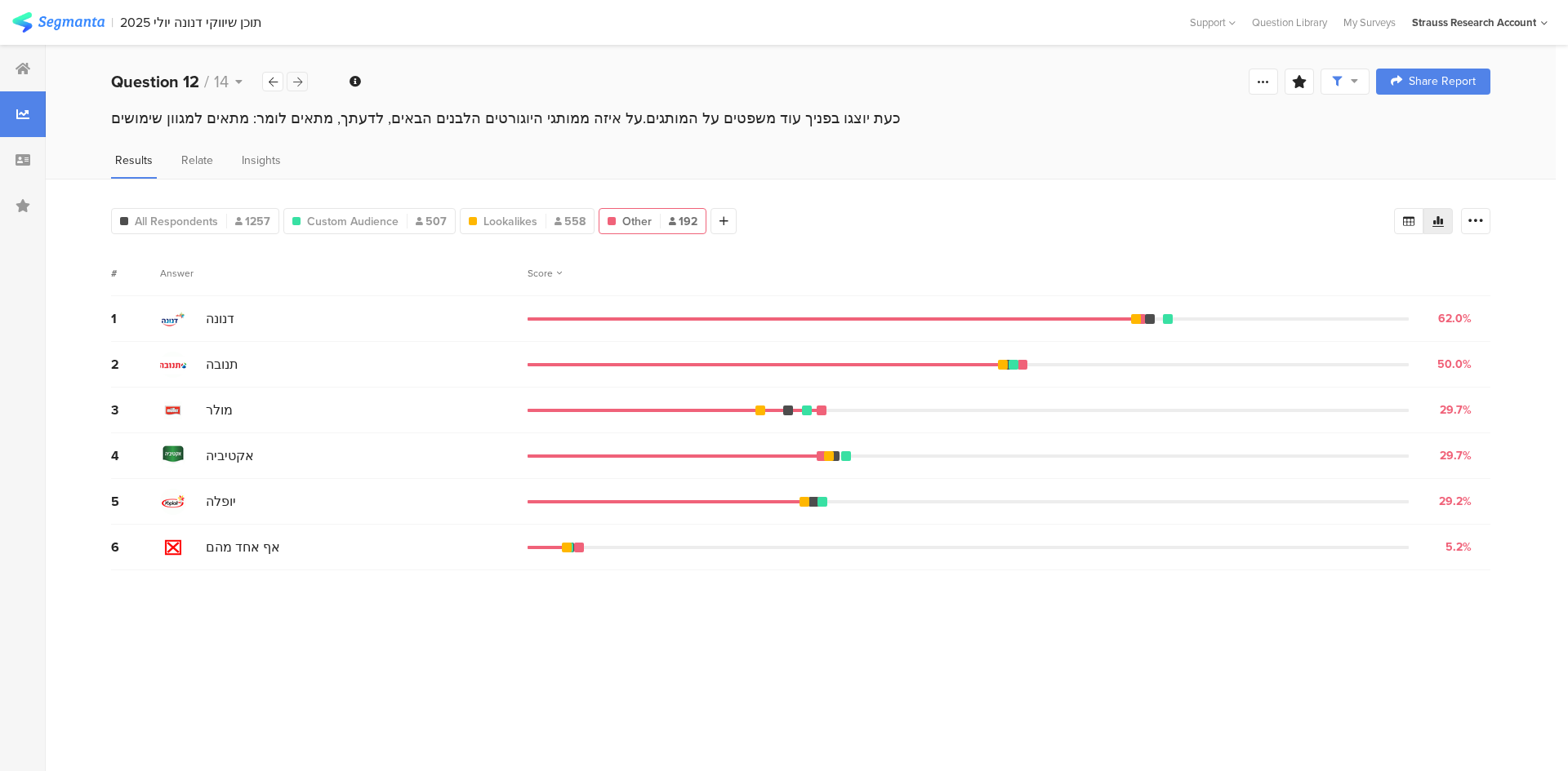
click at [301, 80] on icon at bounding box center [298, 82] width 9 height 10
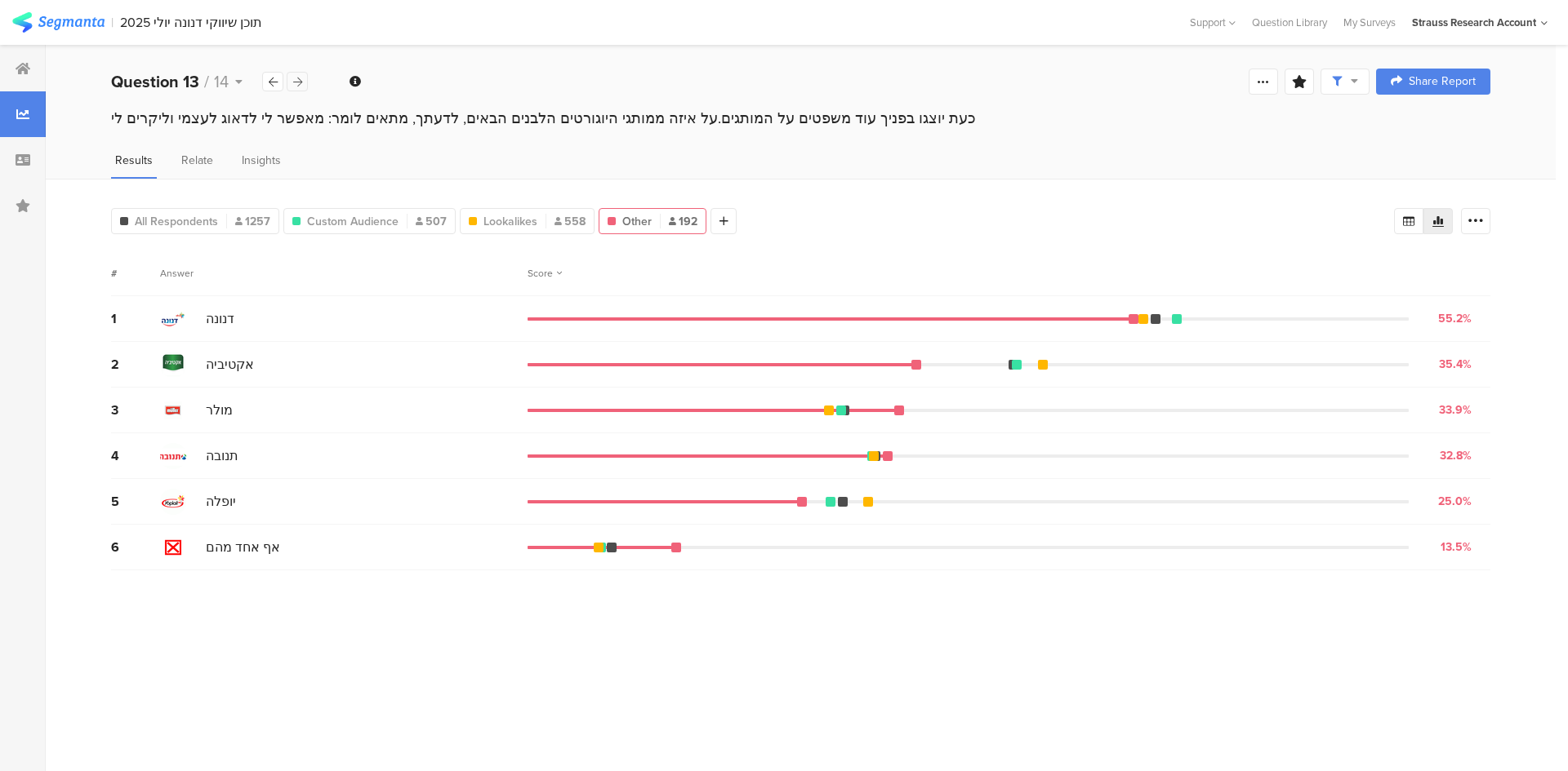
click at [298, 84] on icon at bounding box center [298, 82] width 9 height 10
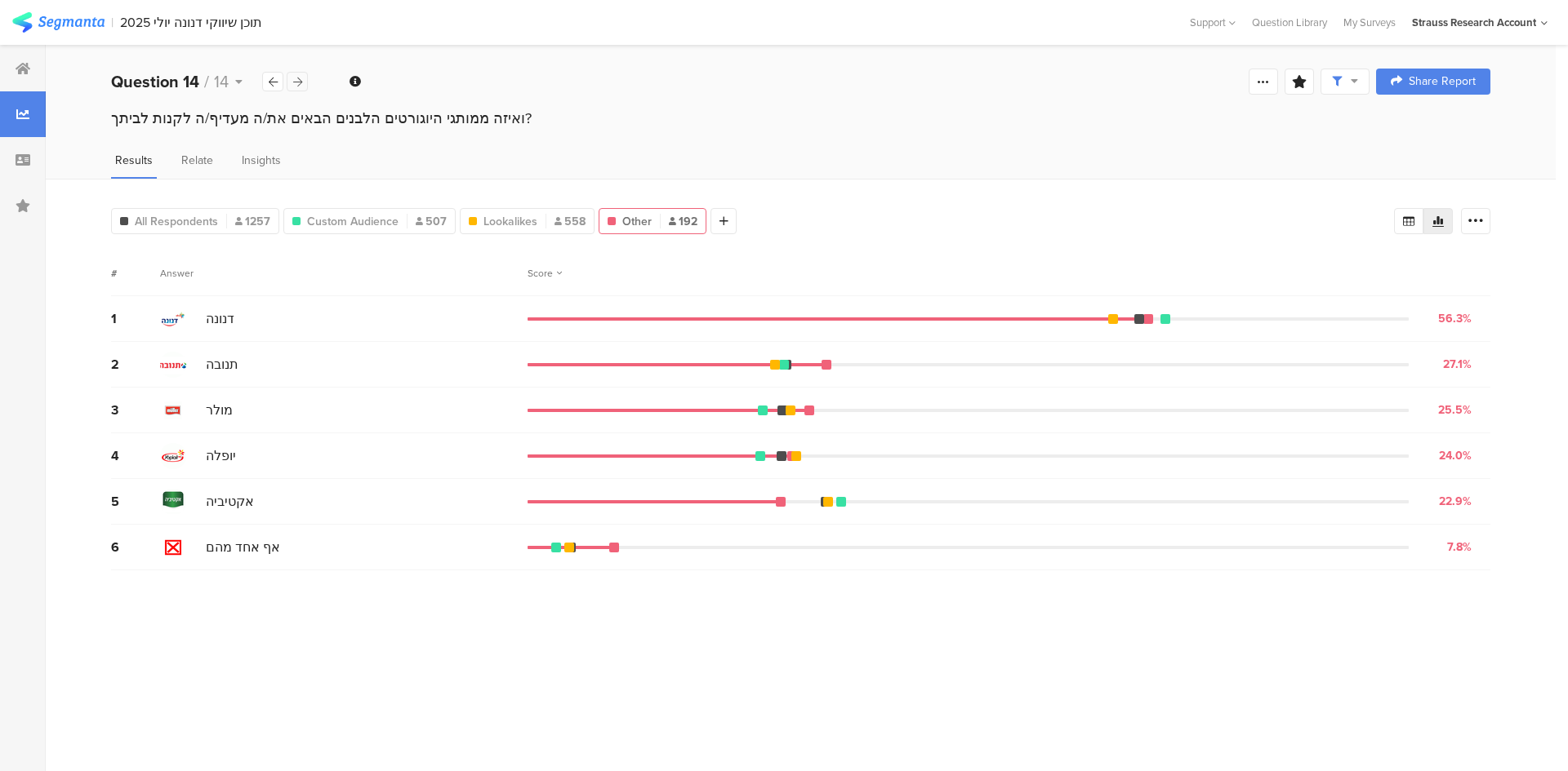
click at [298, 84] on icon at bounding box center [298, 82] width 9 height 10
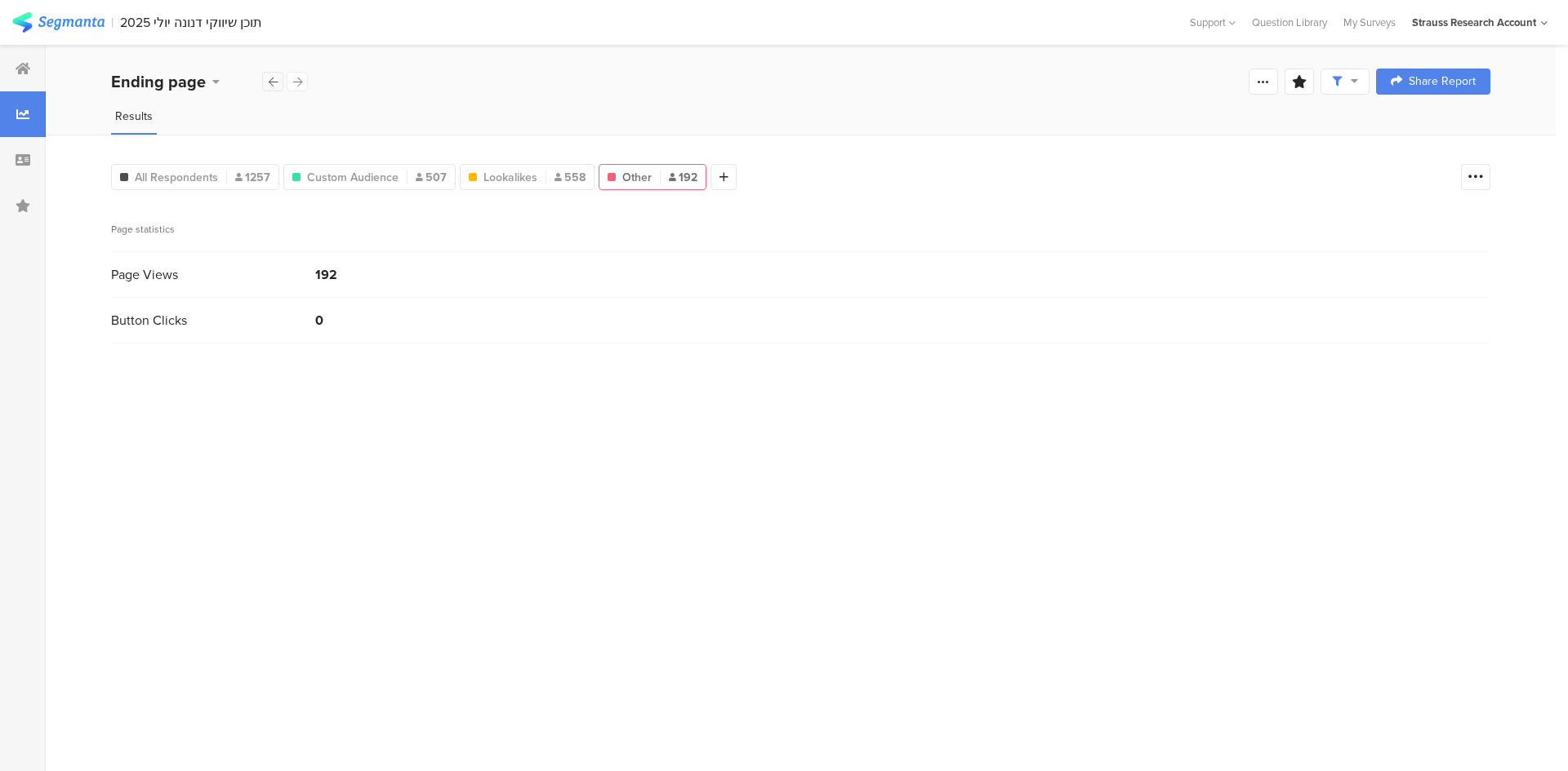
drag, startPoint x: 276, startPoint y: 92, endPoint x: 267, endPoint y: 80, distance: 15.0
click at [267, 80] on div "Ending page" at bounding box center [209, 81] width 198 height 24
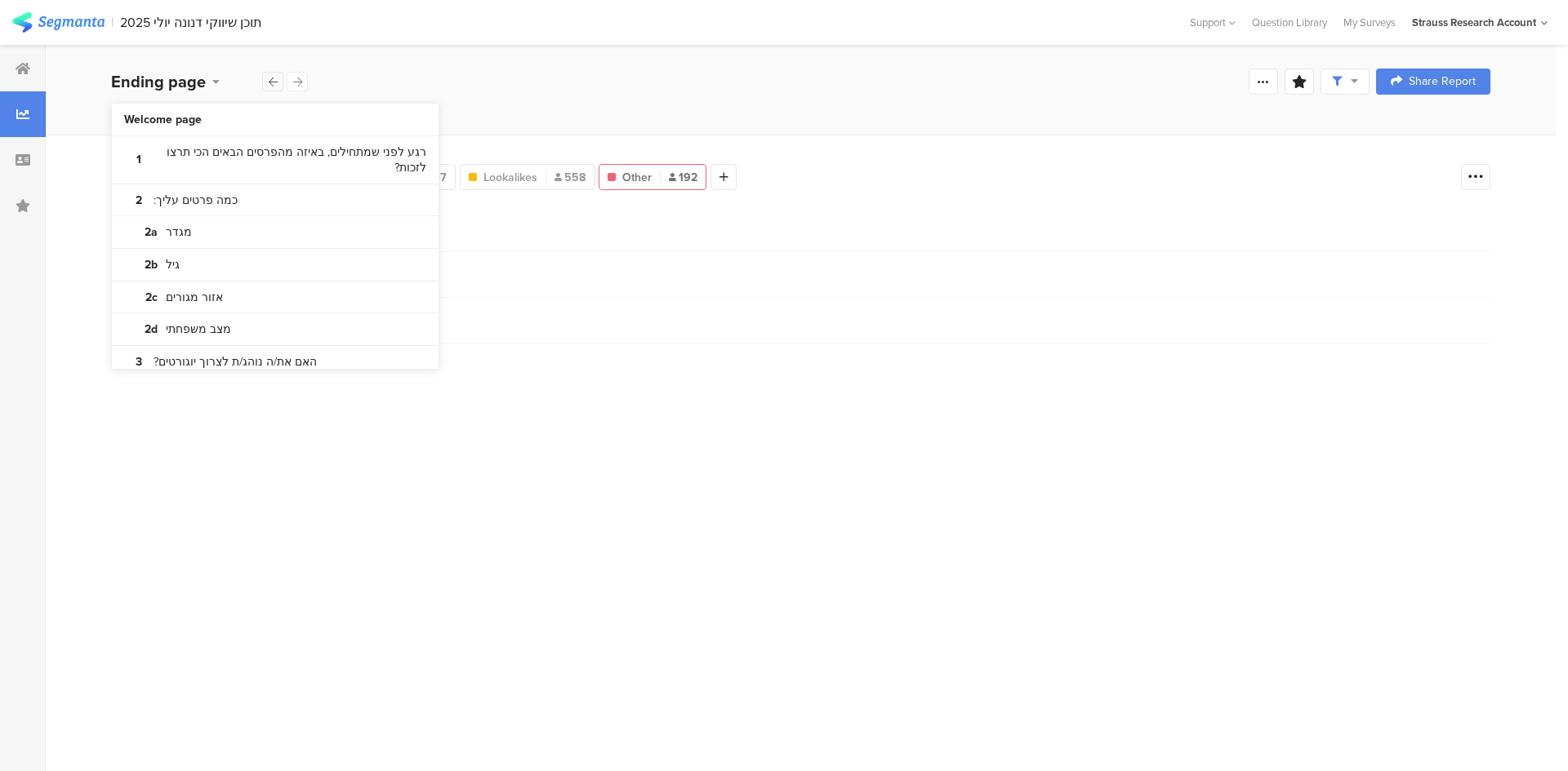
click at [267, 80] on div at bounding box center [272, 81] width 22 height 20
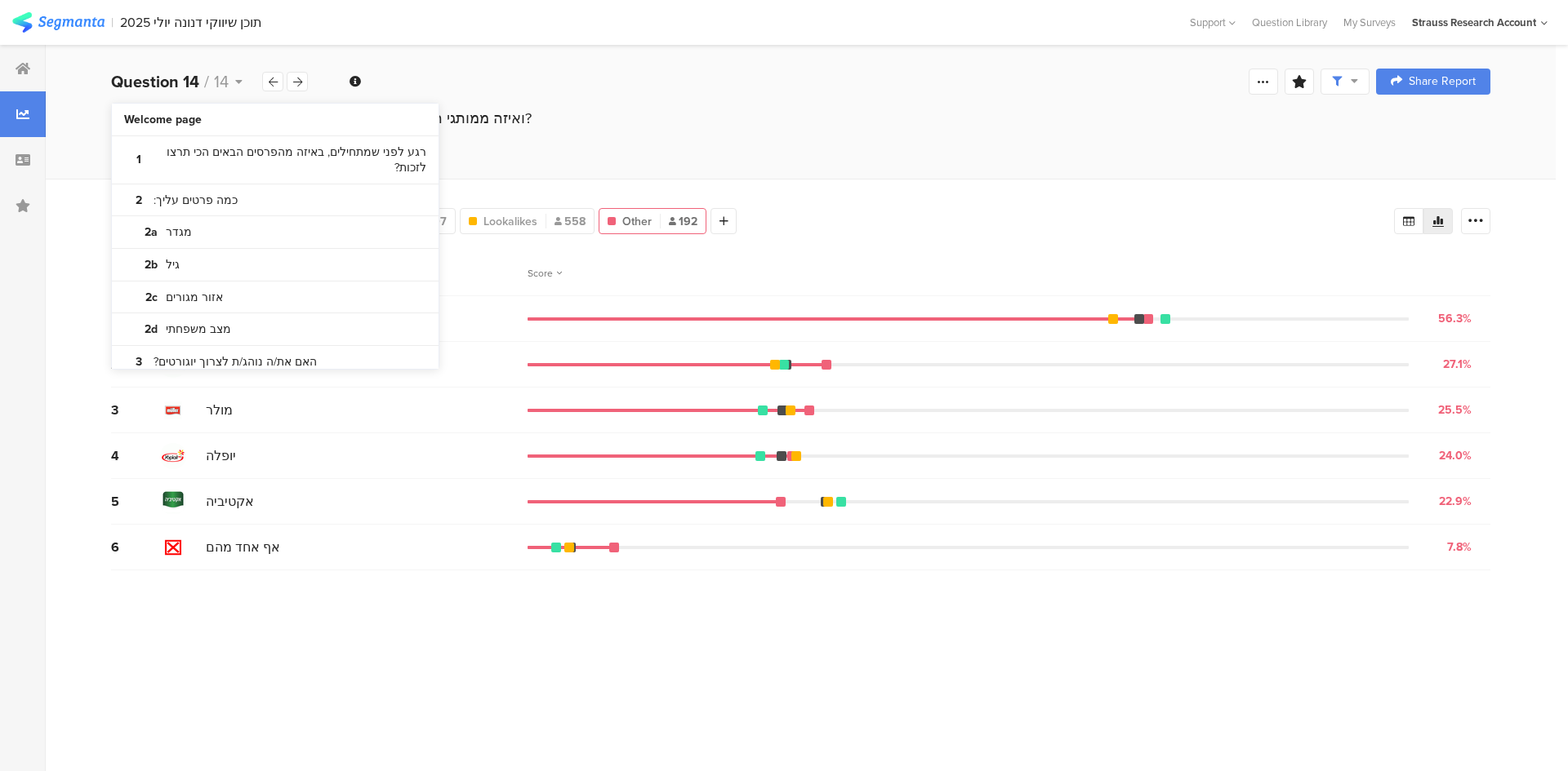
click at [969, 678] on section "# Answer Score 1 דנונה 56.3% 108 votes 2 תנובה 27.1% 52 votes 3 [PERSON_NAME] 2…" at bounding box center [800, 505] width 1379 height 508
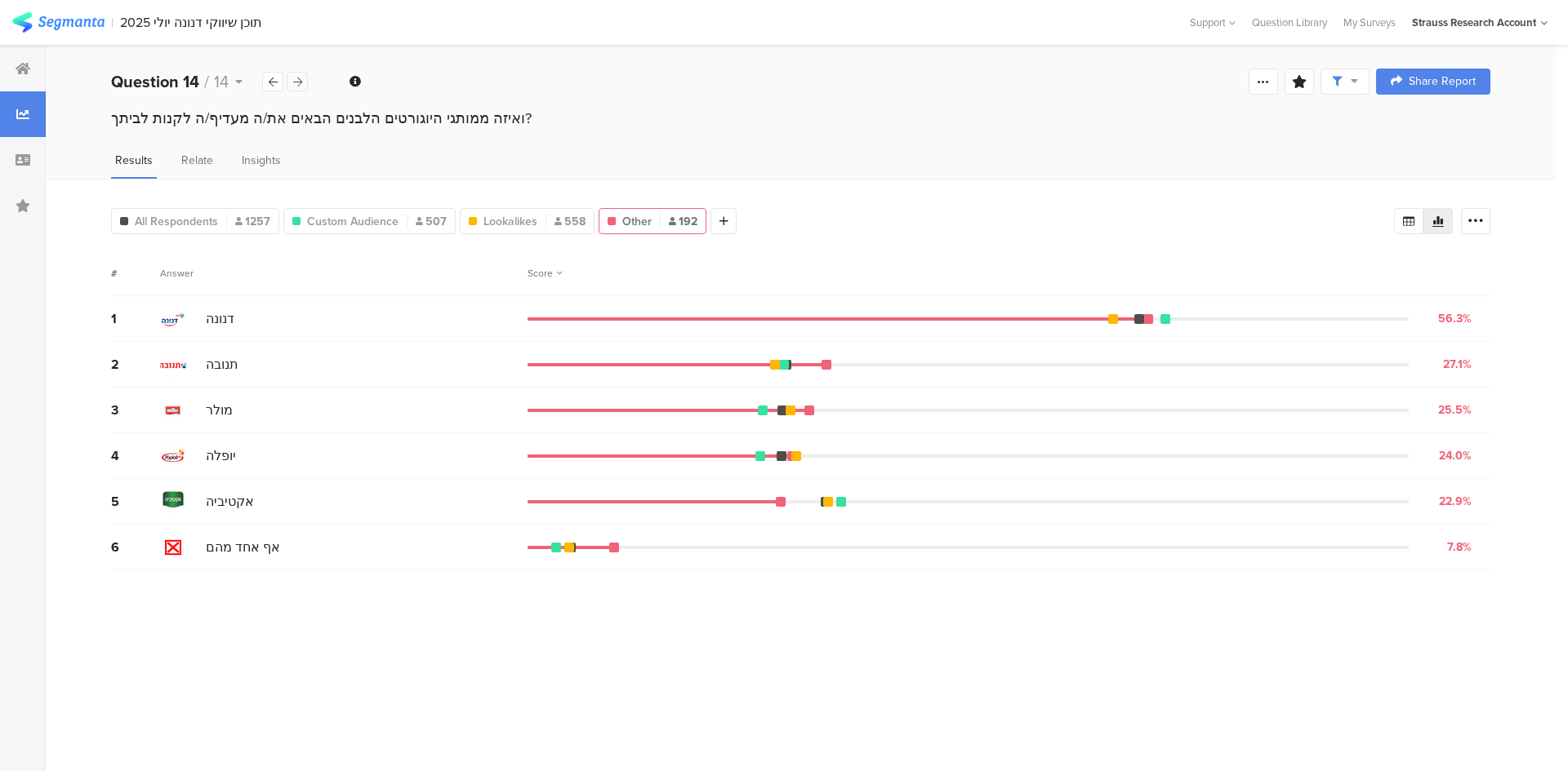
click at [294, 83] on icon at bounding box center [298, 82] width 9 height 10
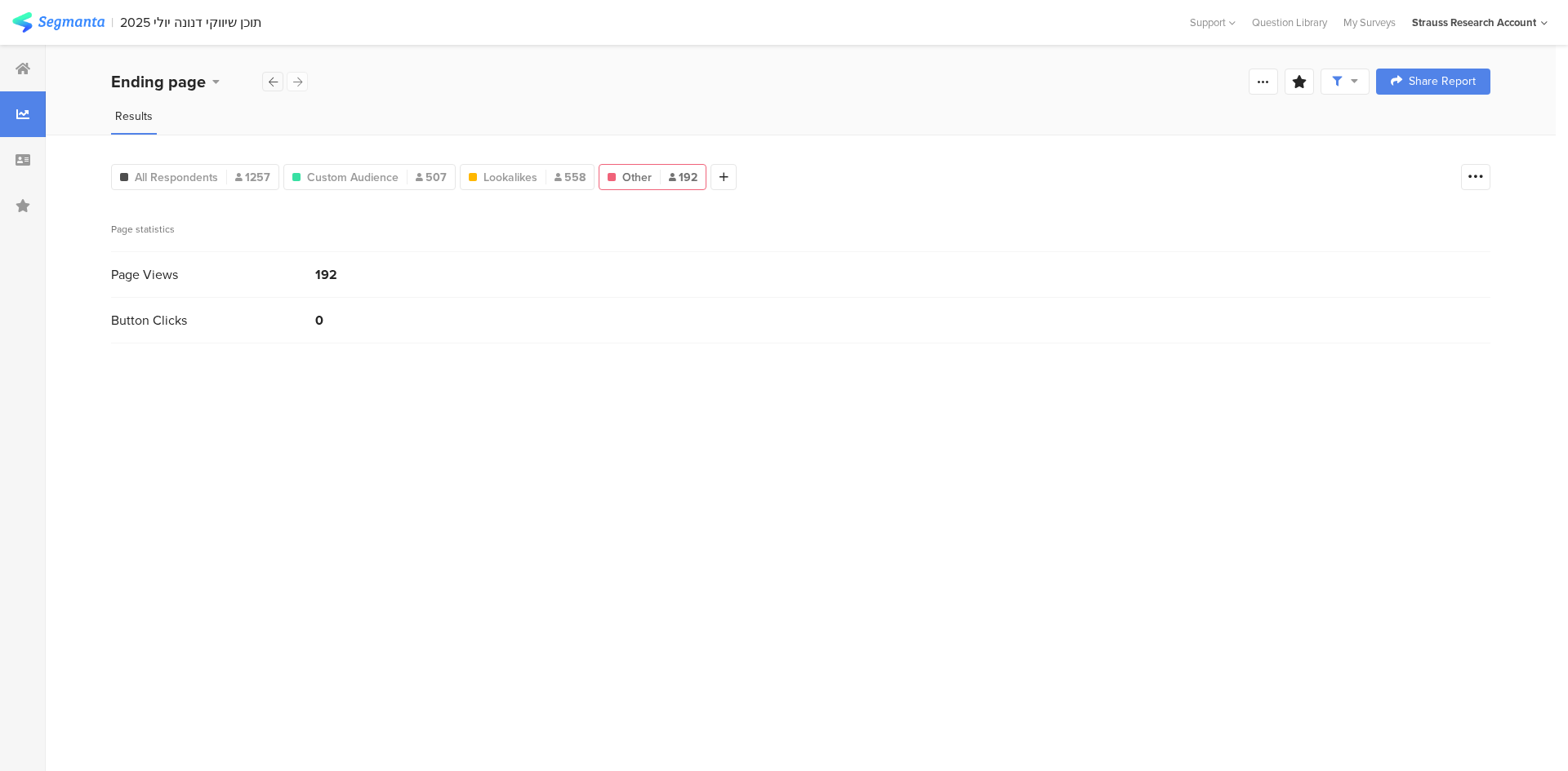
click at [274, 83] on icon at bounding box center [273, 82] width 9 height 10
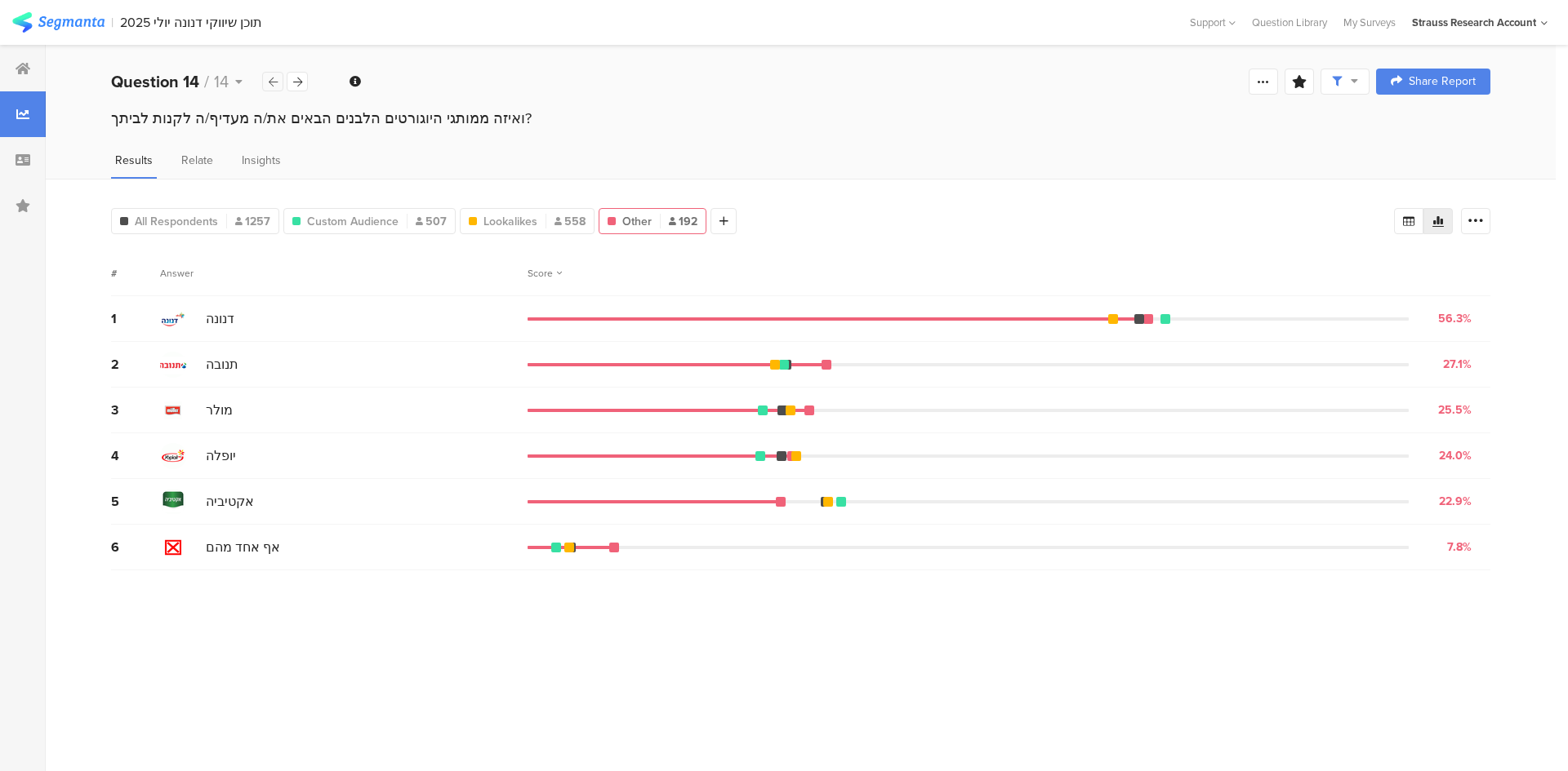
click at [274, 83] on icon at bounding box center [273, 82] width 9 height 10
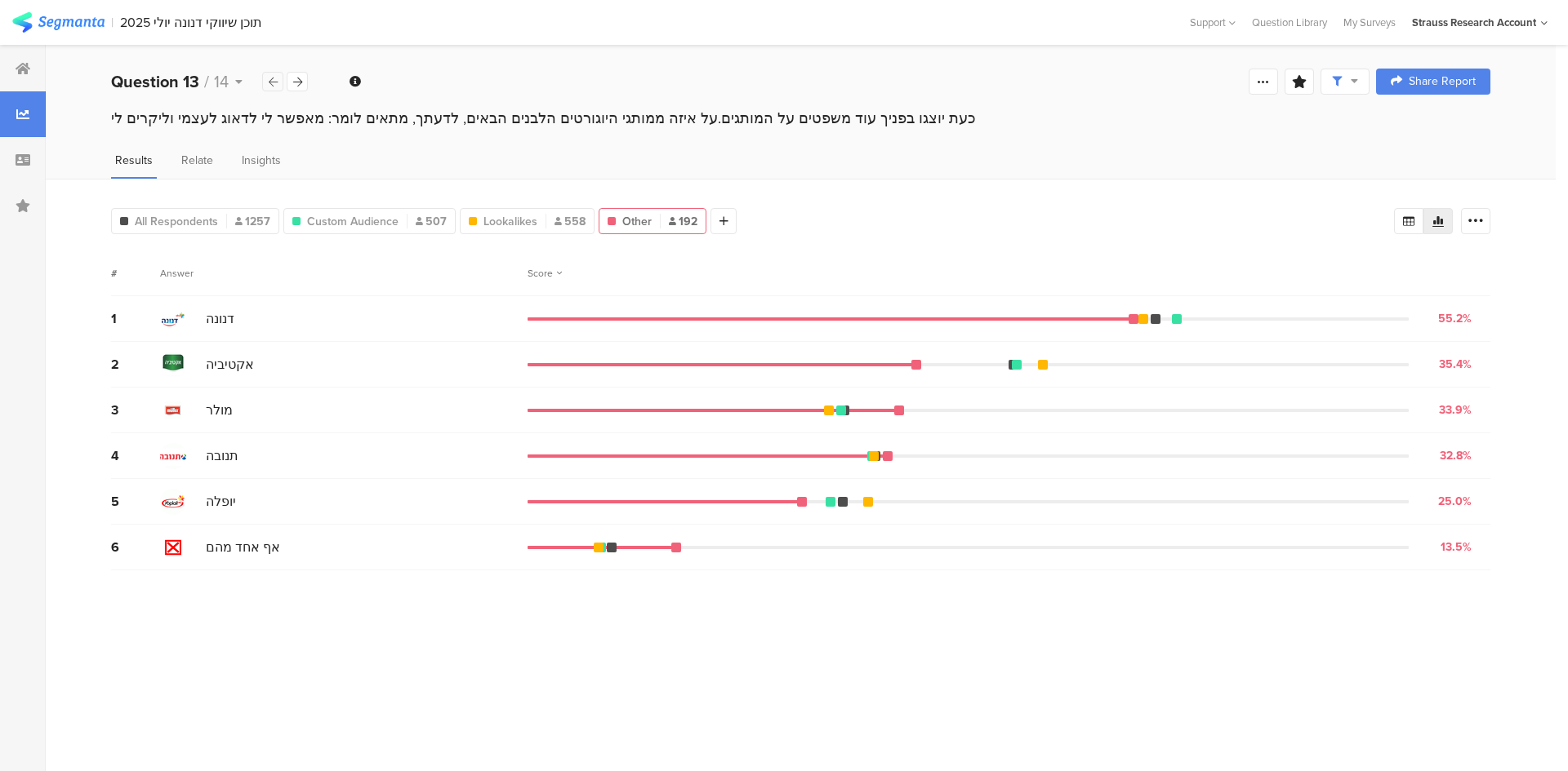
click at [274, 83] on icon at bounding box center [273, 82] width 9 height 10
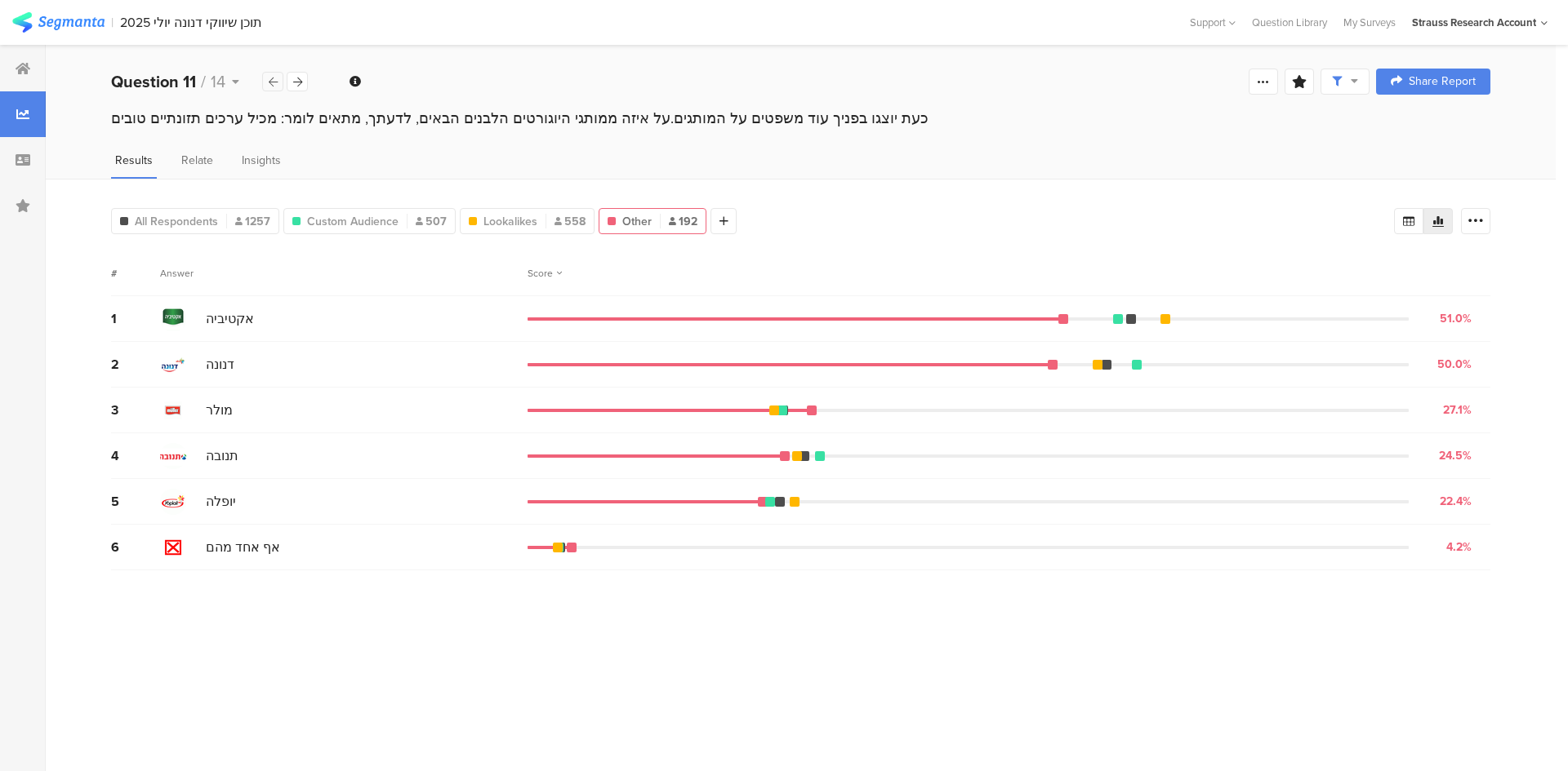
click at [274, 83] on icon at bounding box center [273, 82] width 9 height 10
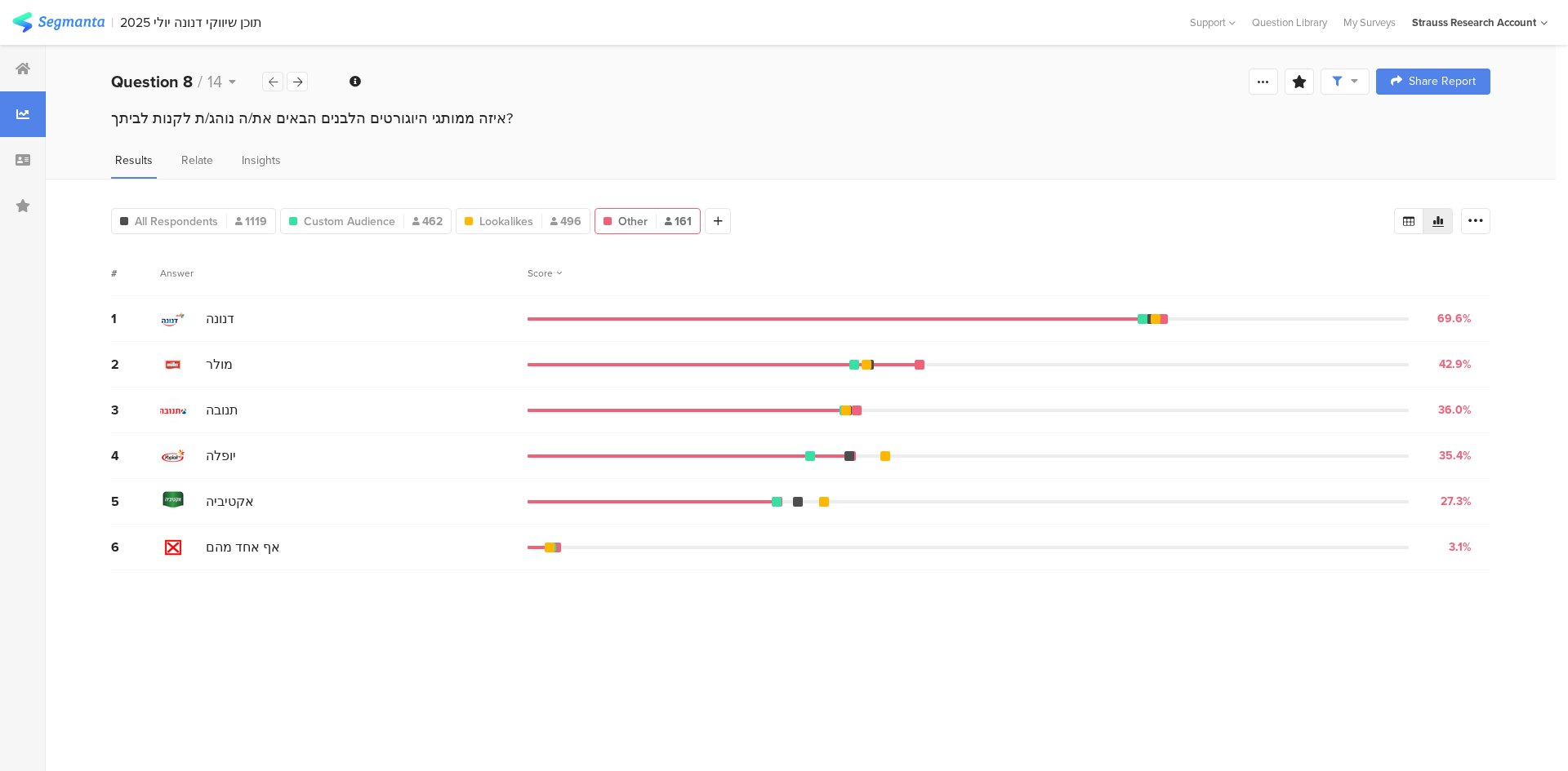
click at [274, 83] on icon at bounding box center [273, 82] width 9 height 10
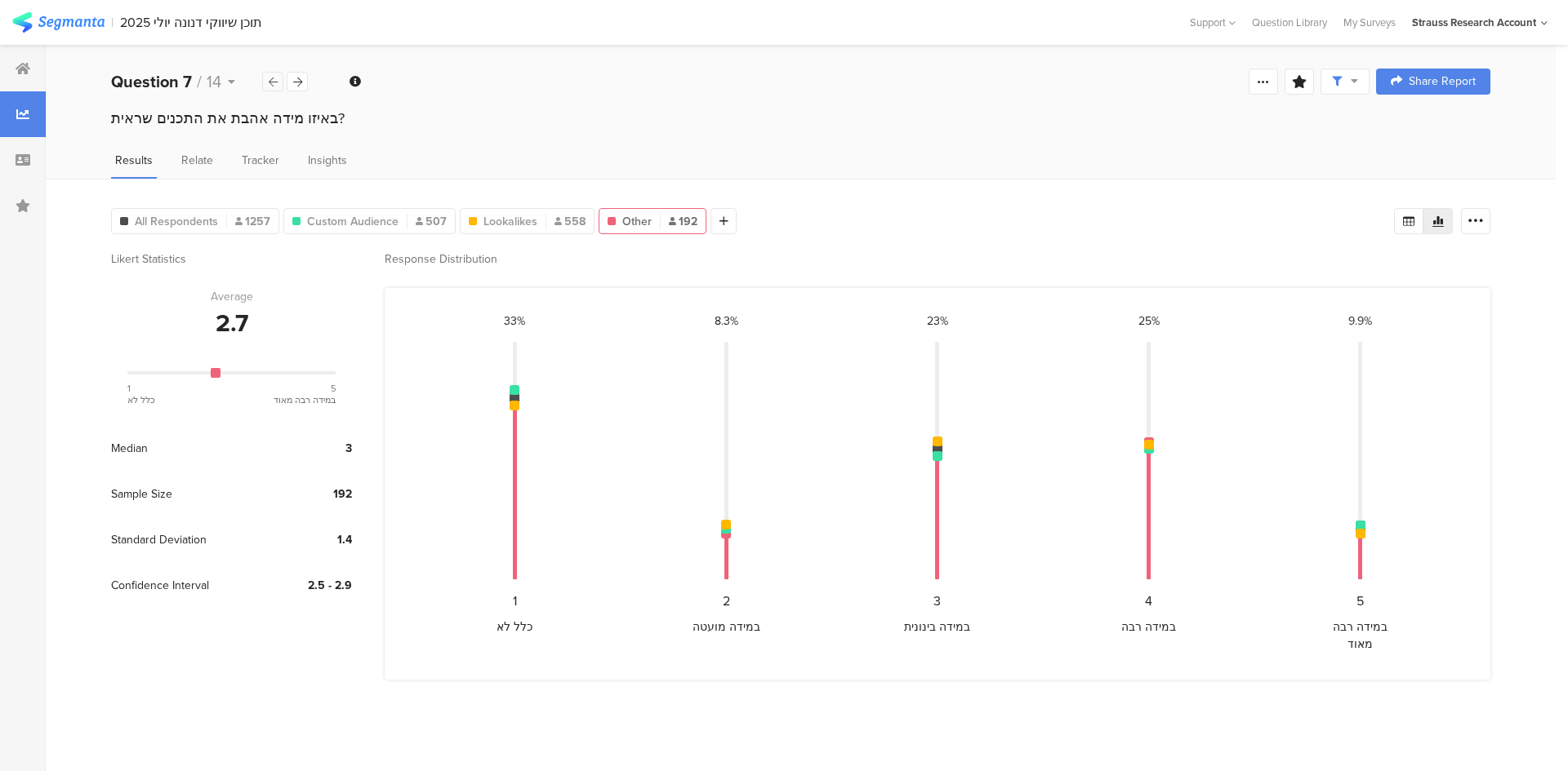
click at [274, 82] on icon at bounding box center [273, 82] width 9 height 10
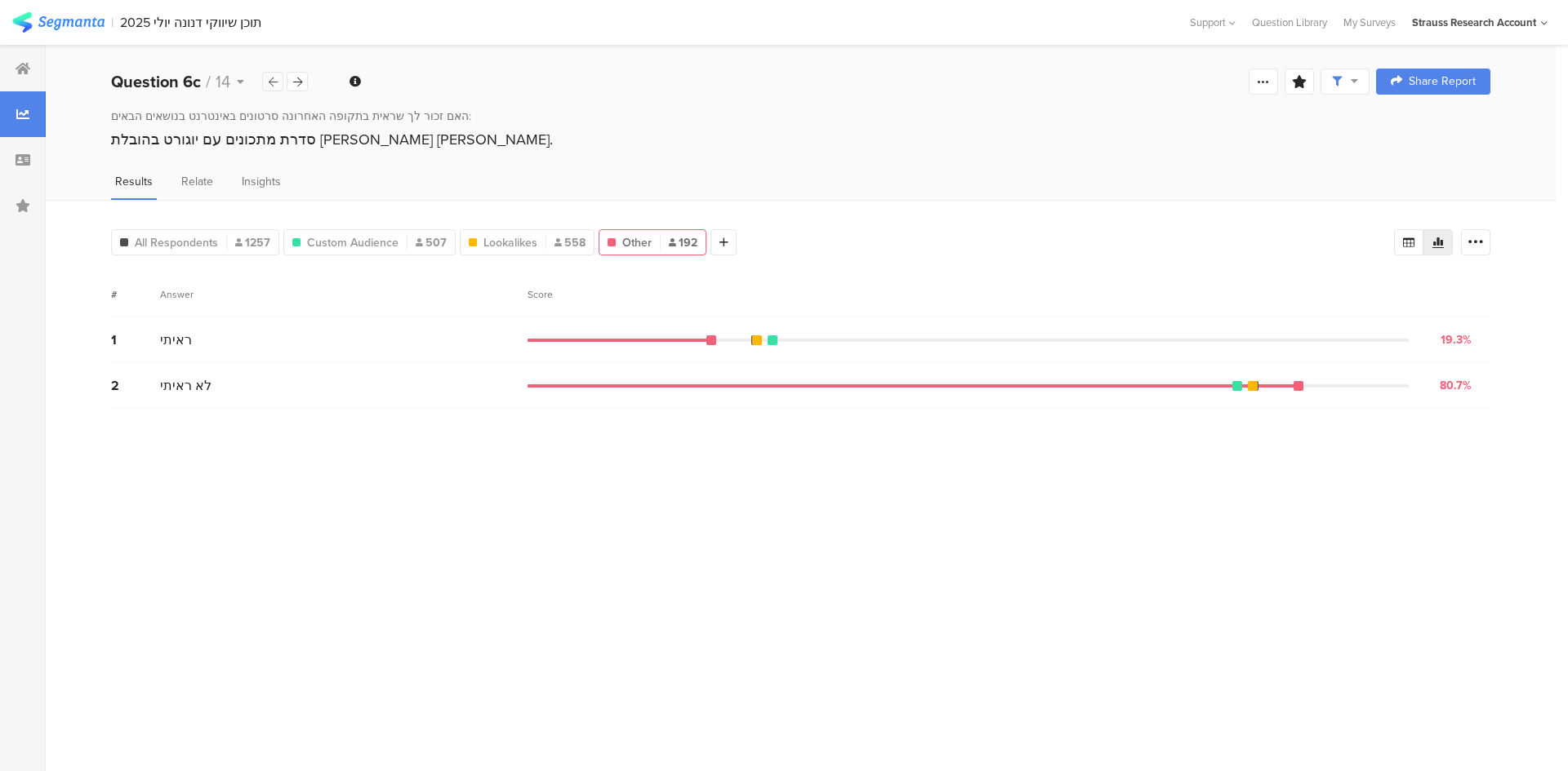
click at [274, 82] on icon at bounding box center [273, 82] width 9 height 10
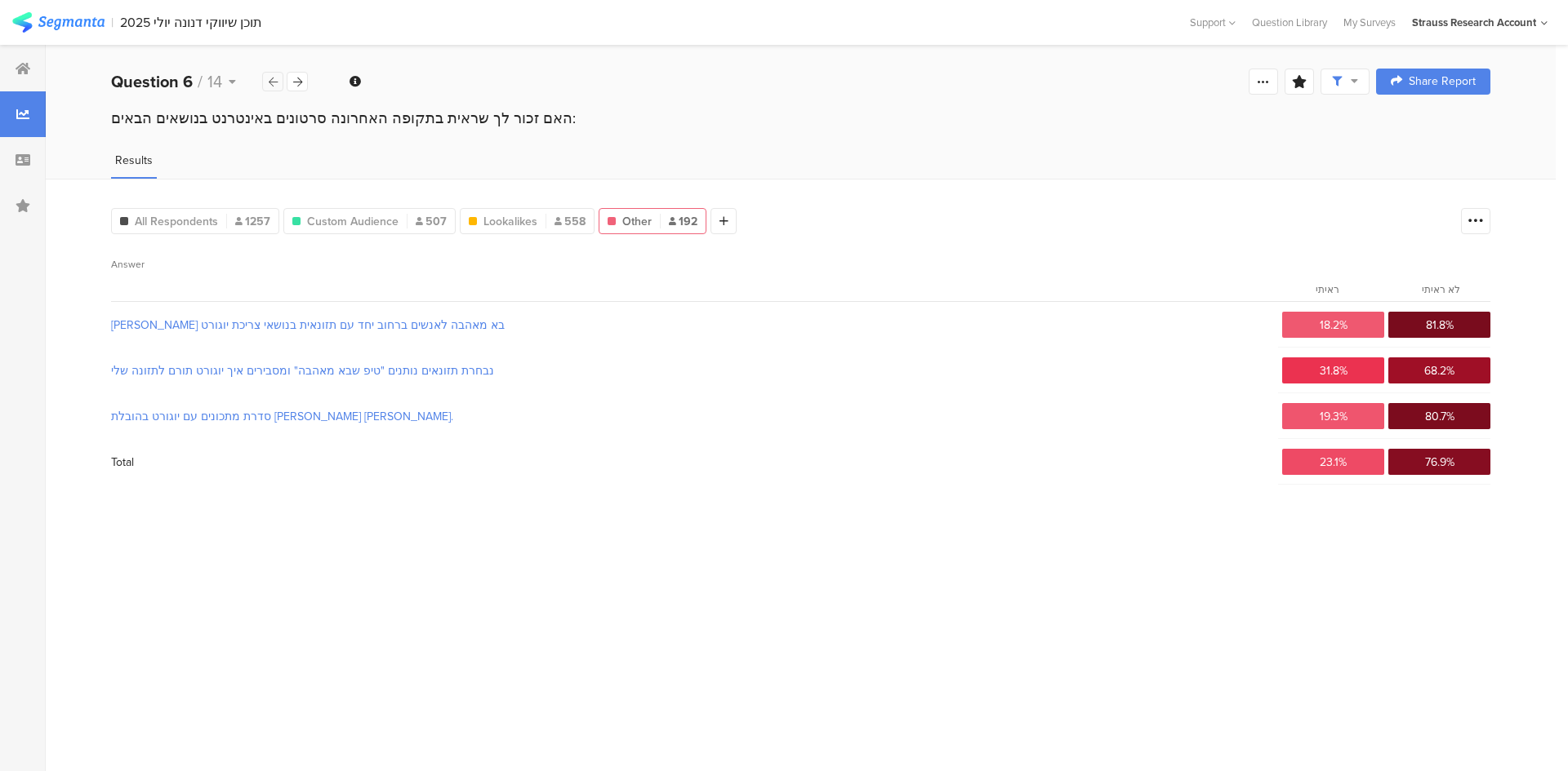
click at [274, 82] on icon at bounding box center [273, 82] width 9 height 10
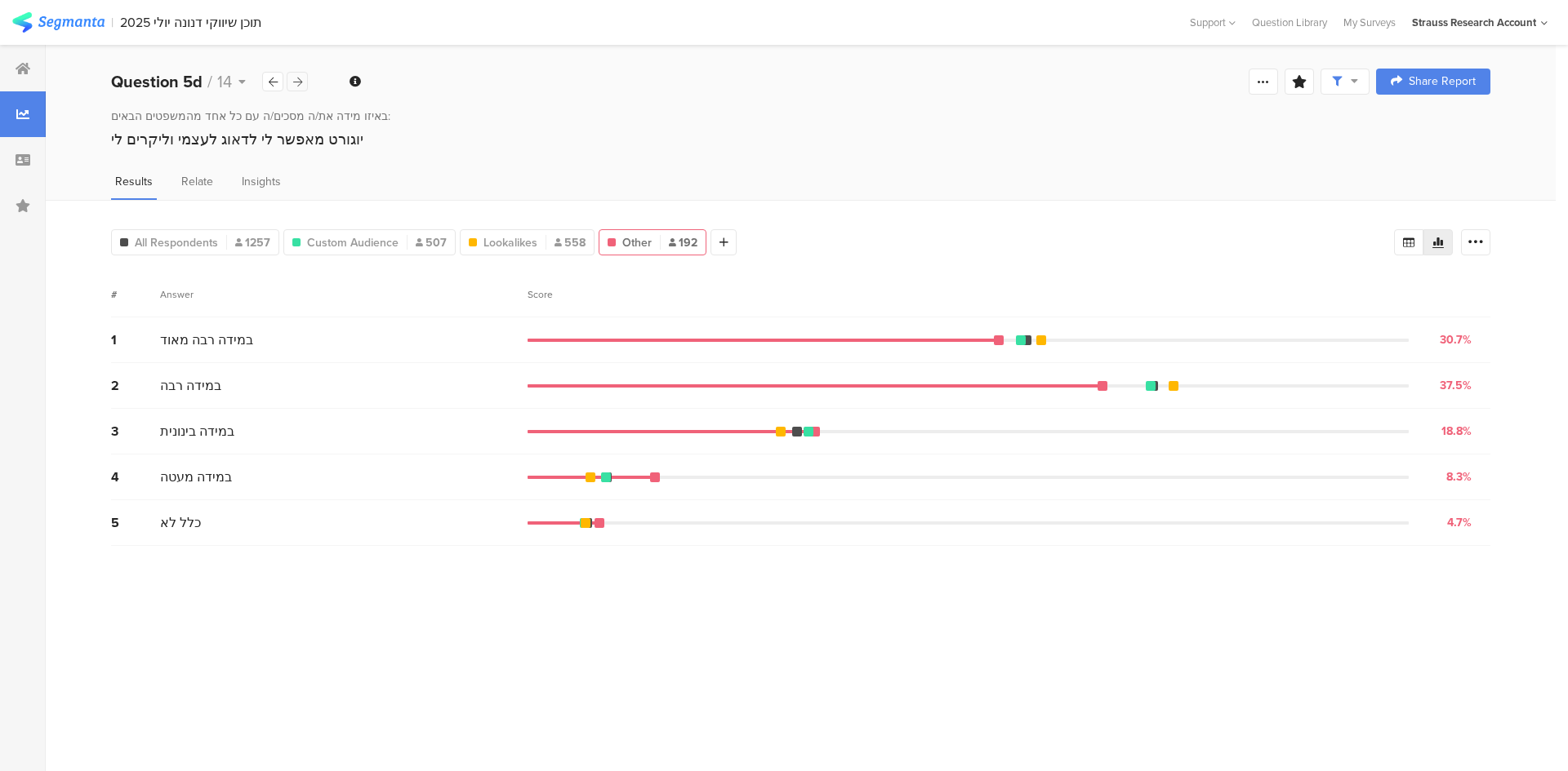
click at [293, 75] on div at bounding box center [297, 81] width 22 height 20
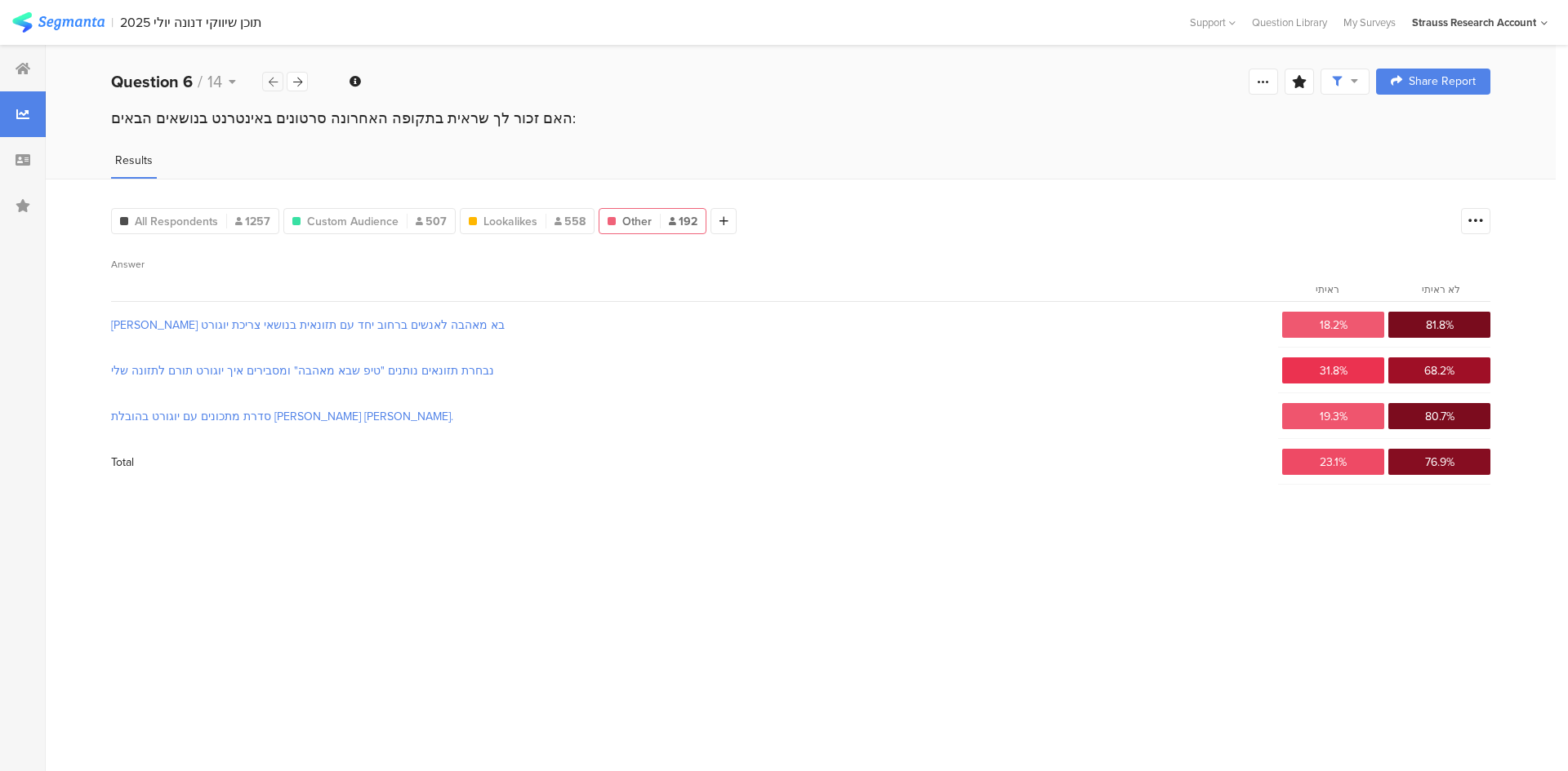
click at [279, 80] on div at bounding box center [272, 81] width 22 height 20
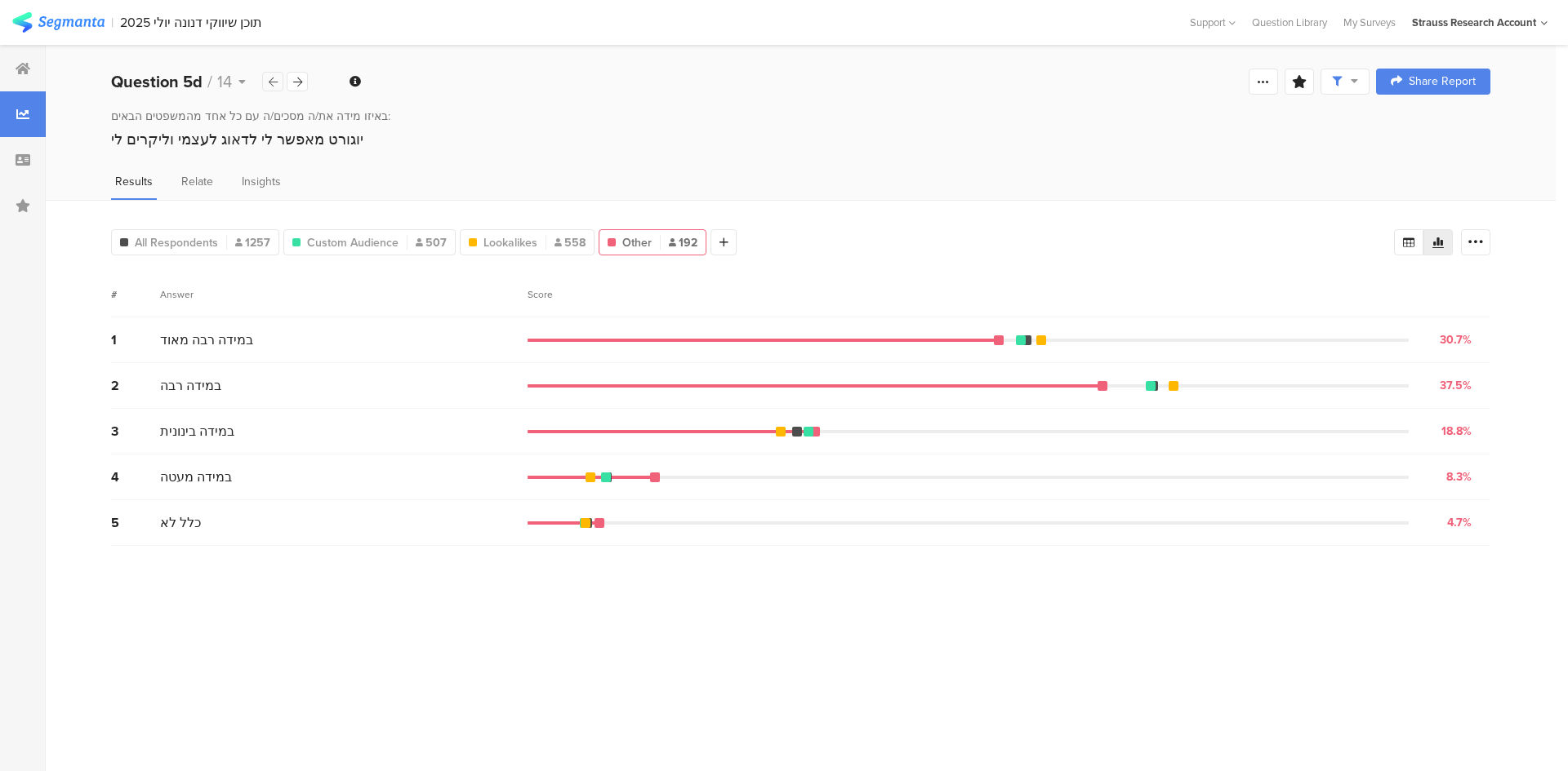
click at [275, 80] on icon at bounding box center [273, 82] width 9 height 10
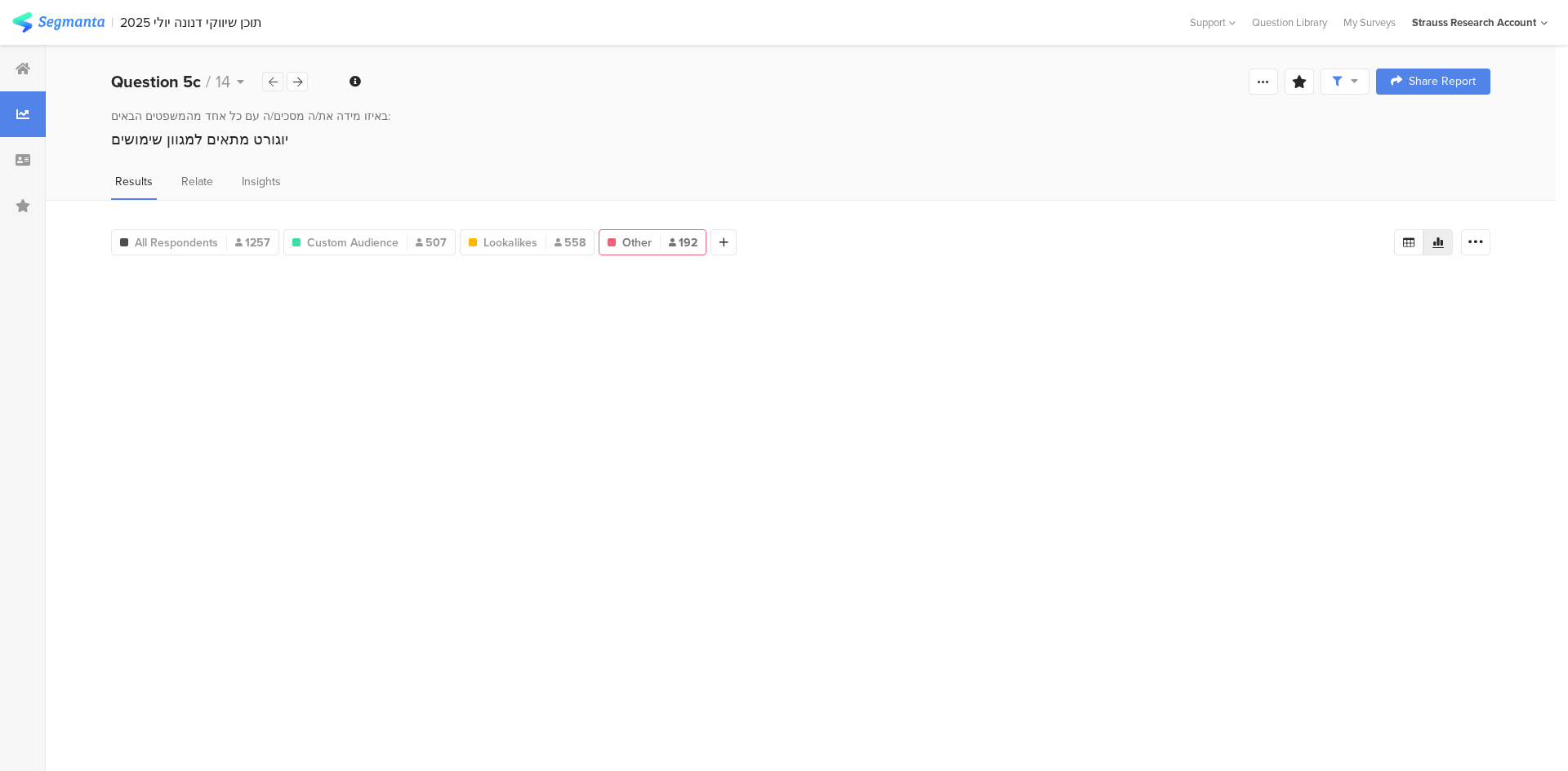
click at [275, 80] on icon at bounding box center [273, 82] width 9 height 10
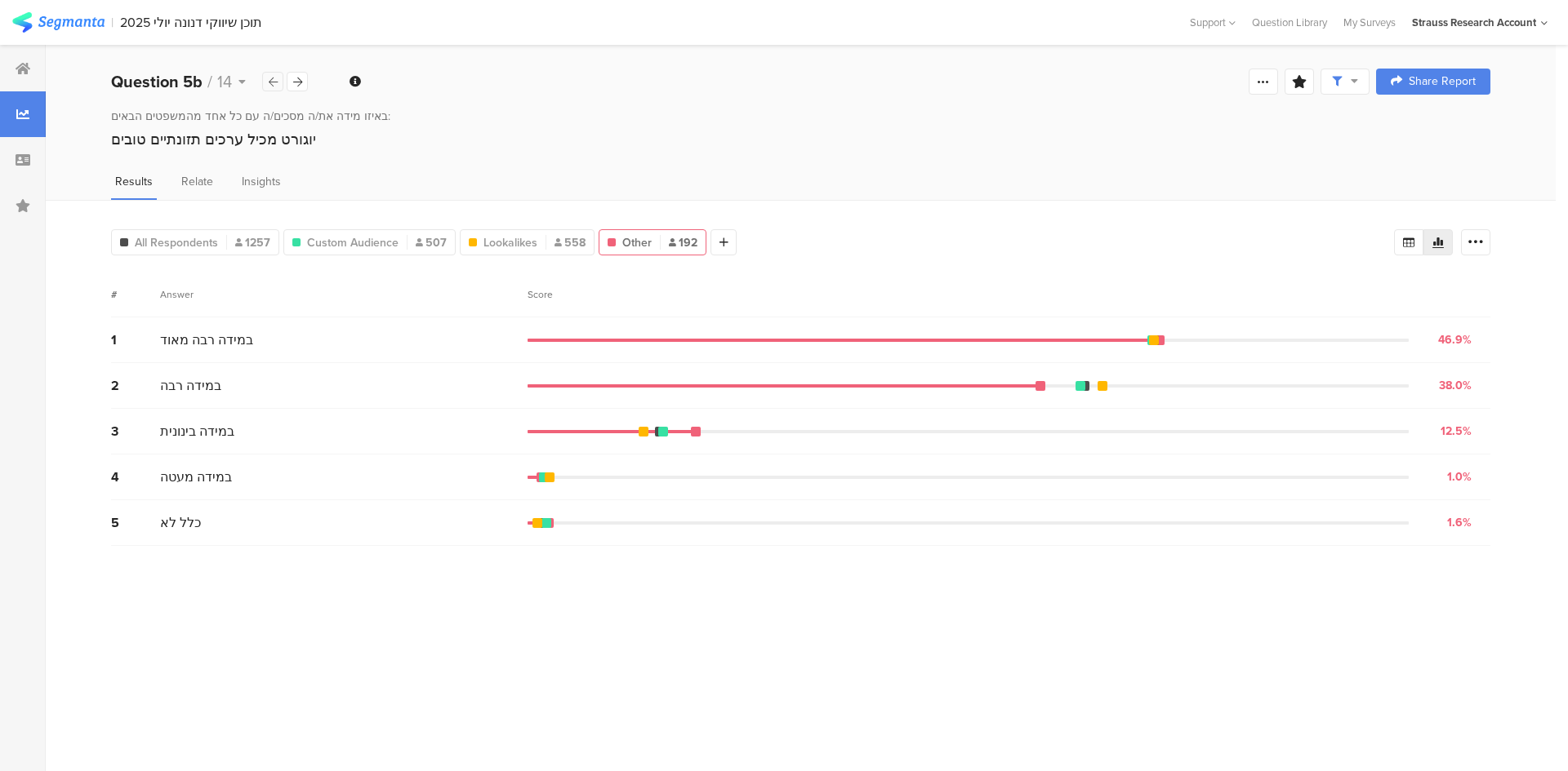
click at [275, 80] on icon at bounding box center [273, 82] width 9 height 10
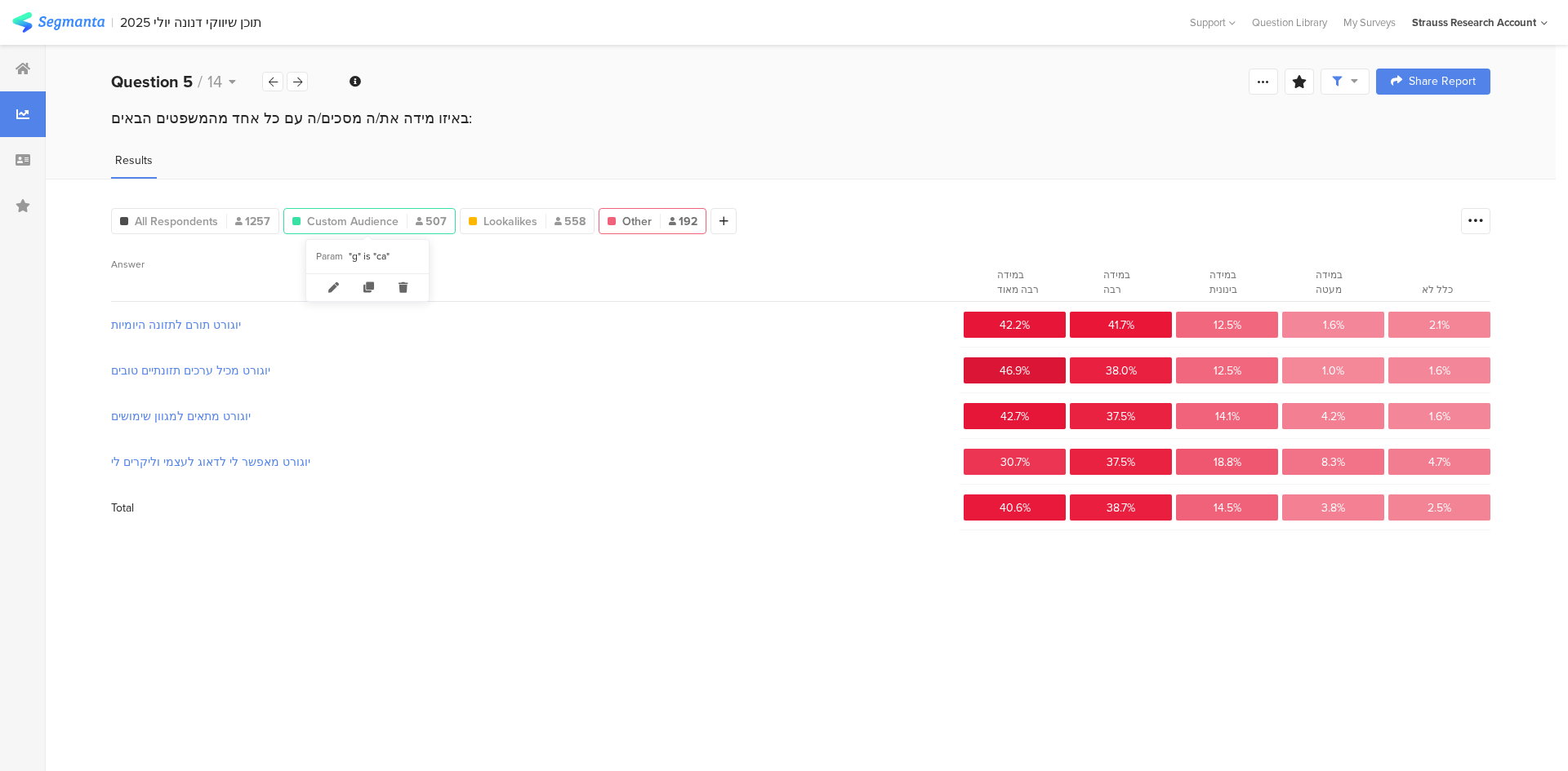
click at [369, 217] on span "Custom Audience" at bounding box center [353, 221] width 92 height 17
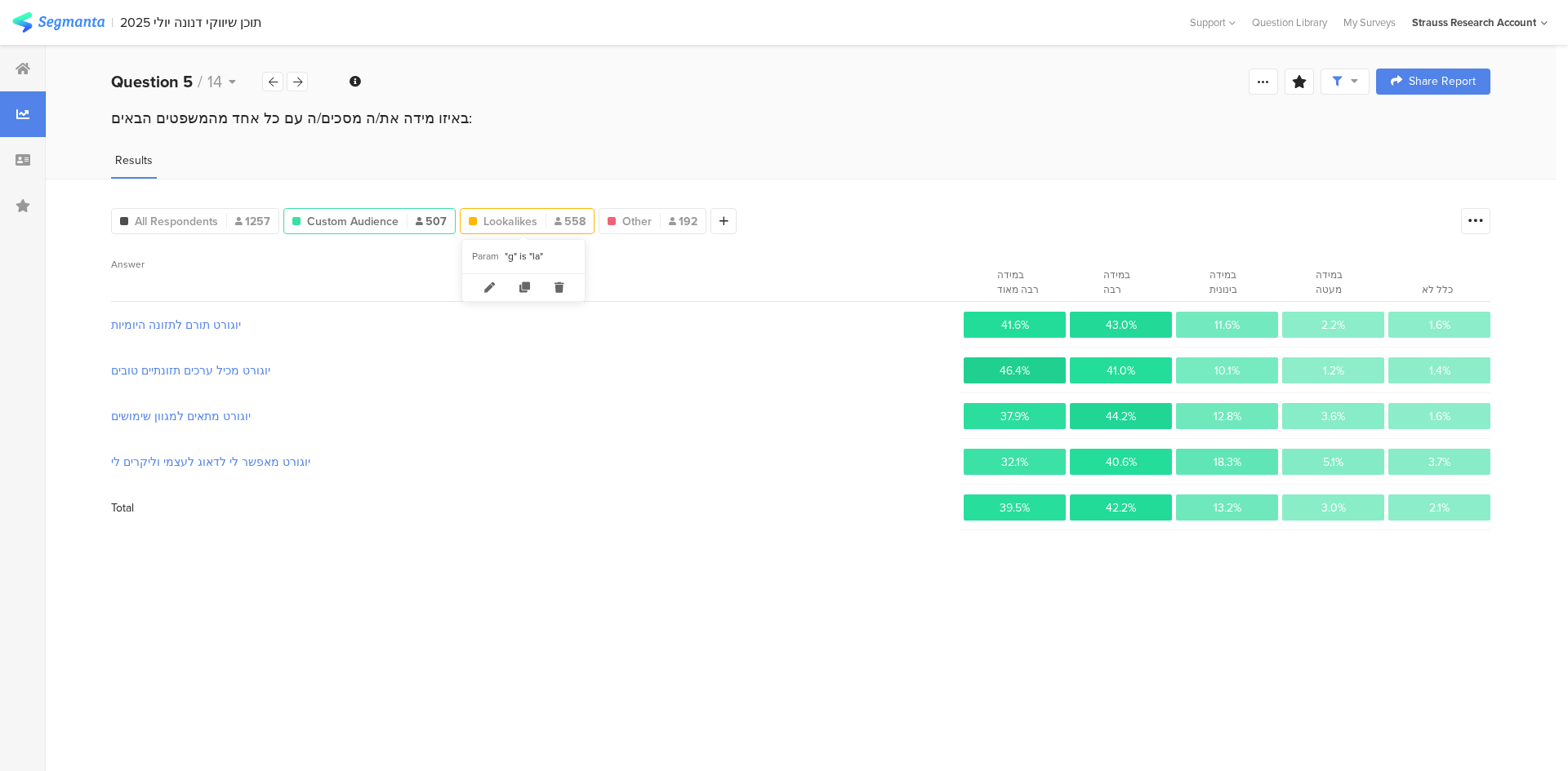
click at [532, 217] on span "Lookalikes" at bounding box center [510, 221] width 54 height 17
type input "Lookalikes"
